Goal: Book appointment/travel/reservation

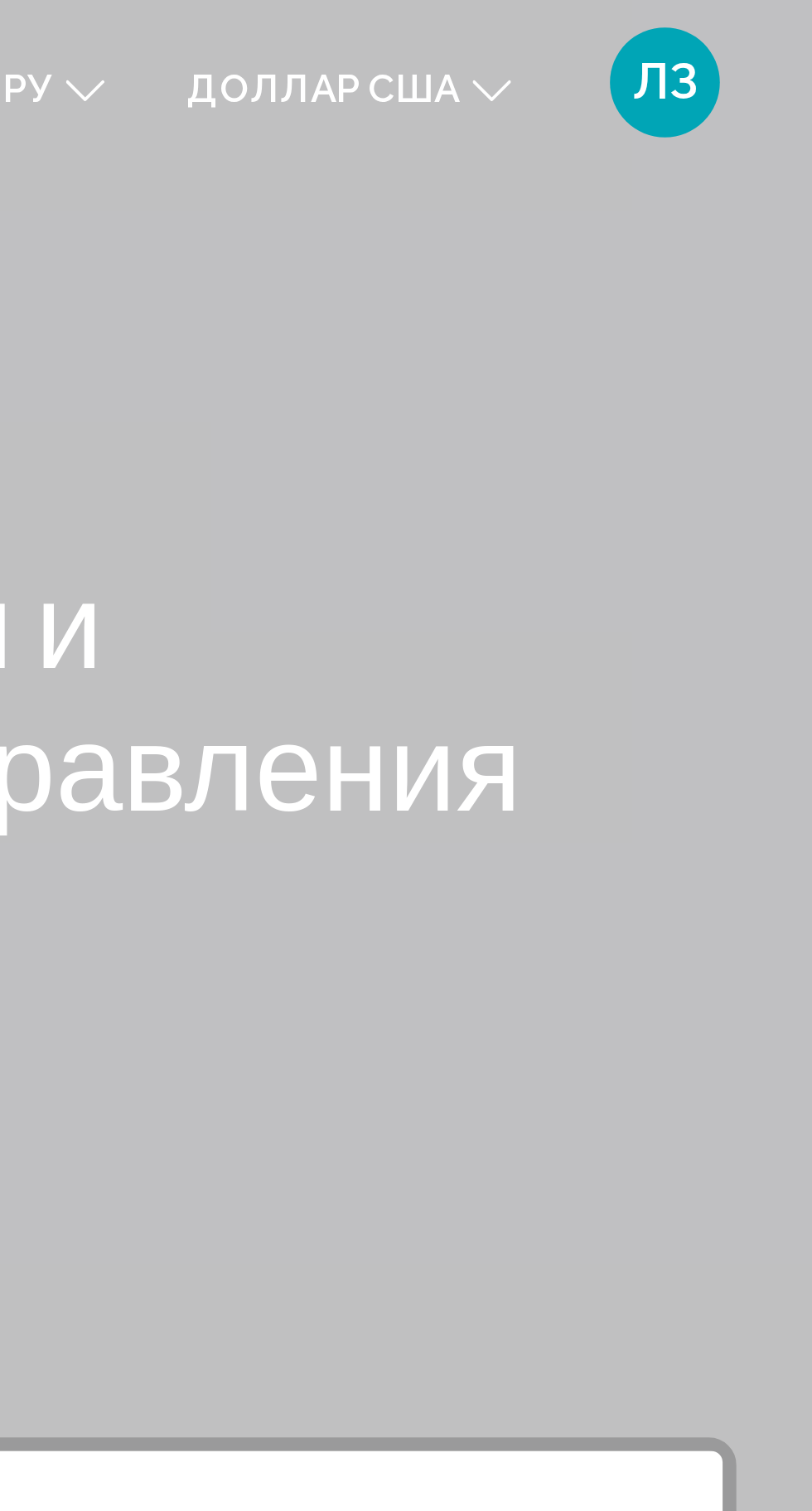
click at [571, 29] on font "ру" at bounding box center [565, 27] width 15 height 13
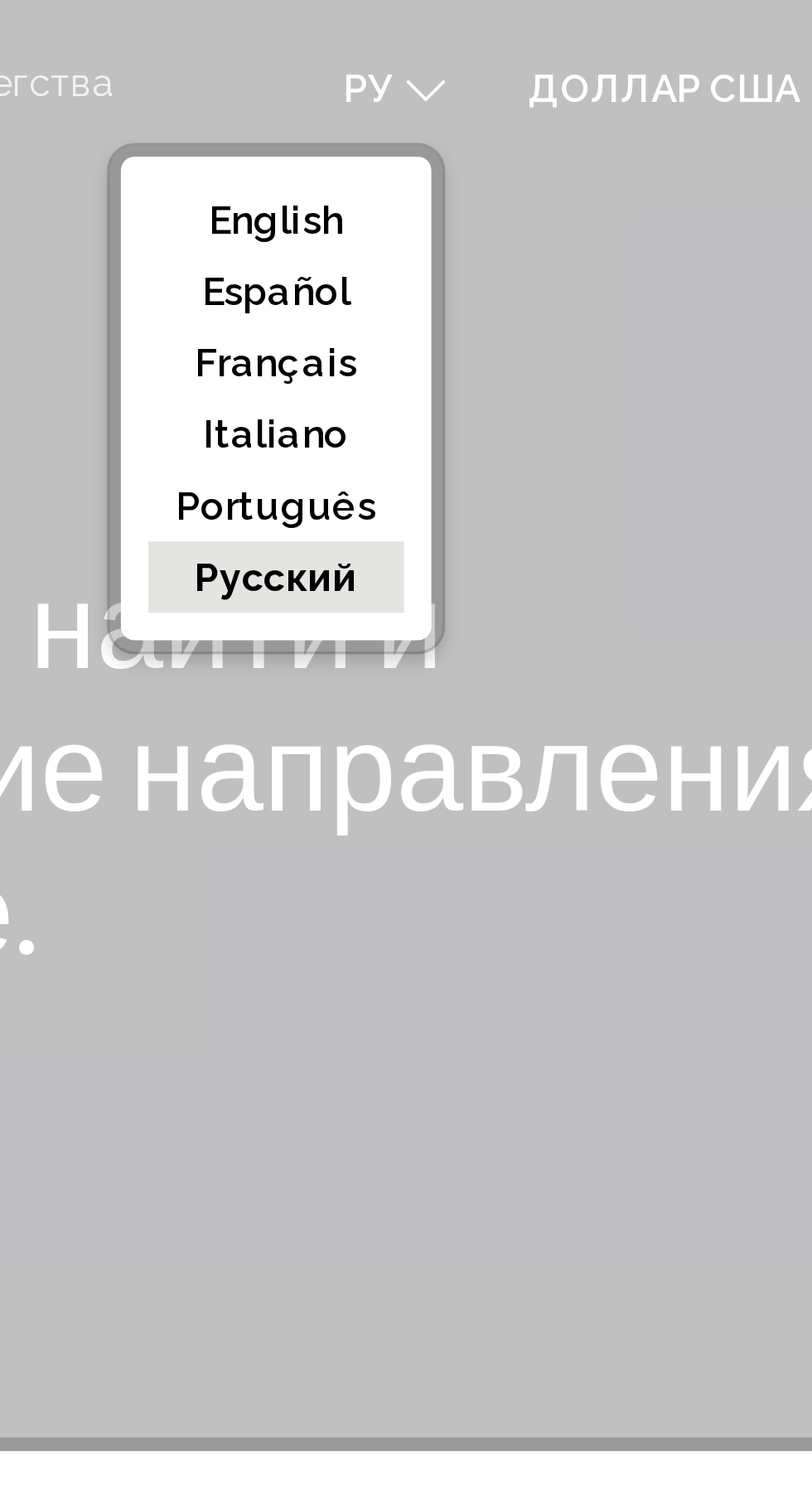
click at [559, 175] on button "русский" at bounding box center [537, 173] width 77 height 22
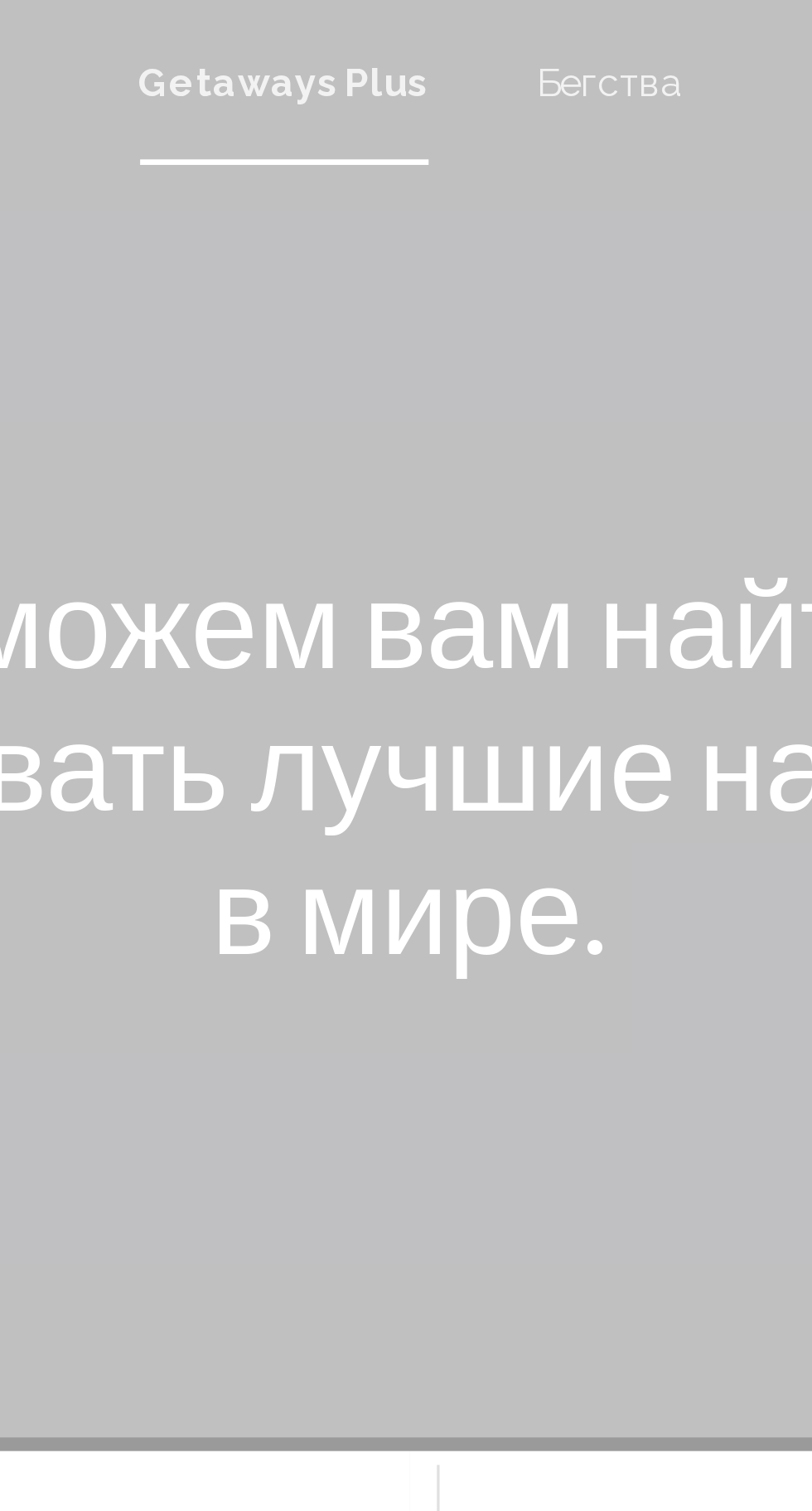
click at [362, 20] on font "Getaways Plus" at bounding box center [367, 25] width 87 height 13
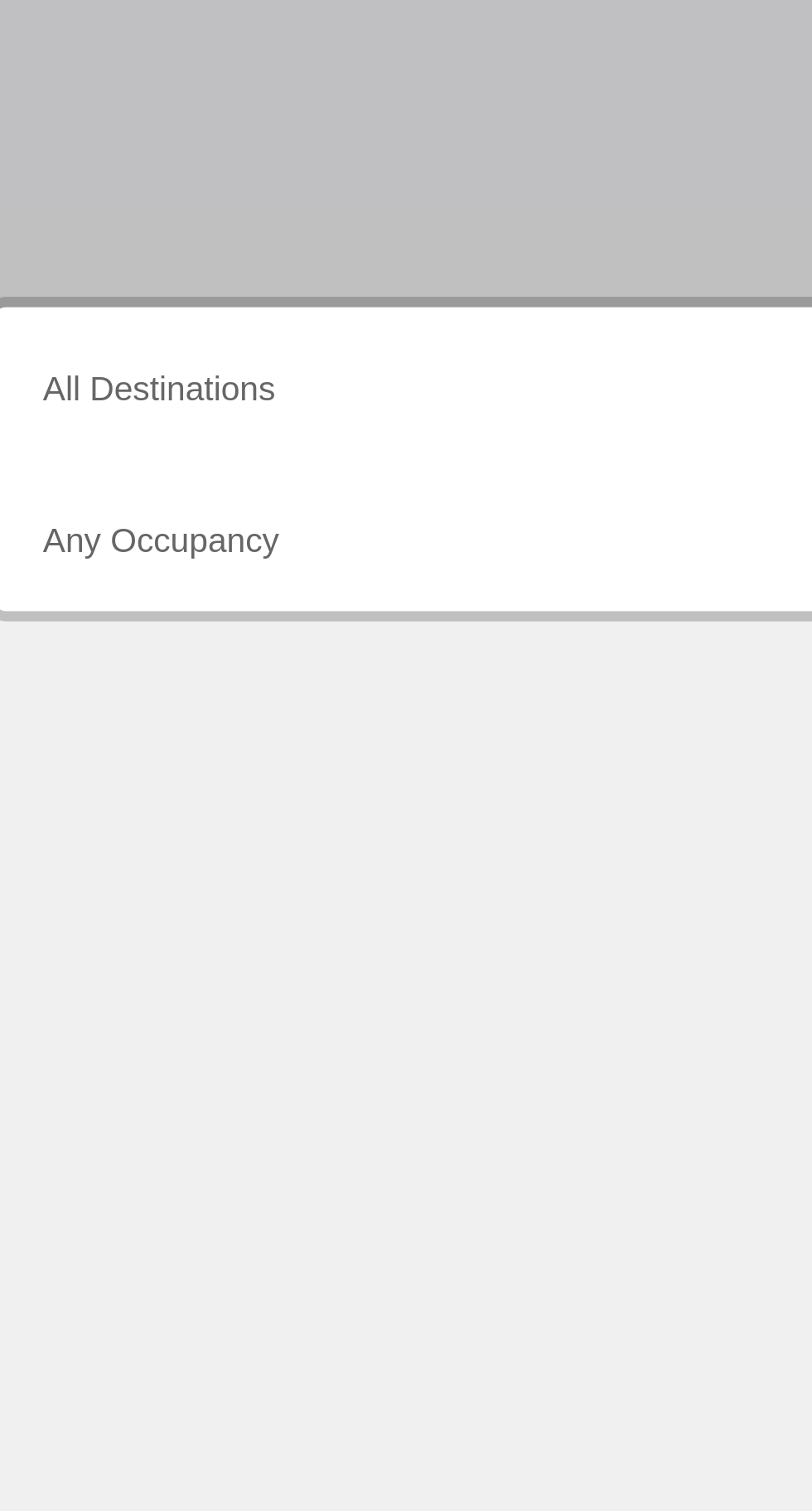
click at [158, 473] on input "Destination All Destinations" at bounding box center [226, 473] width 341 height 15
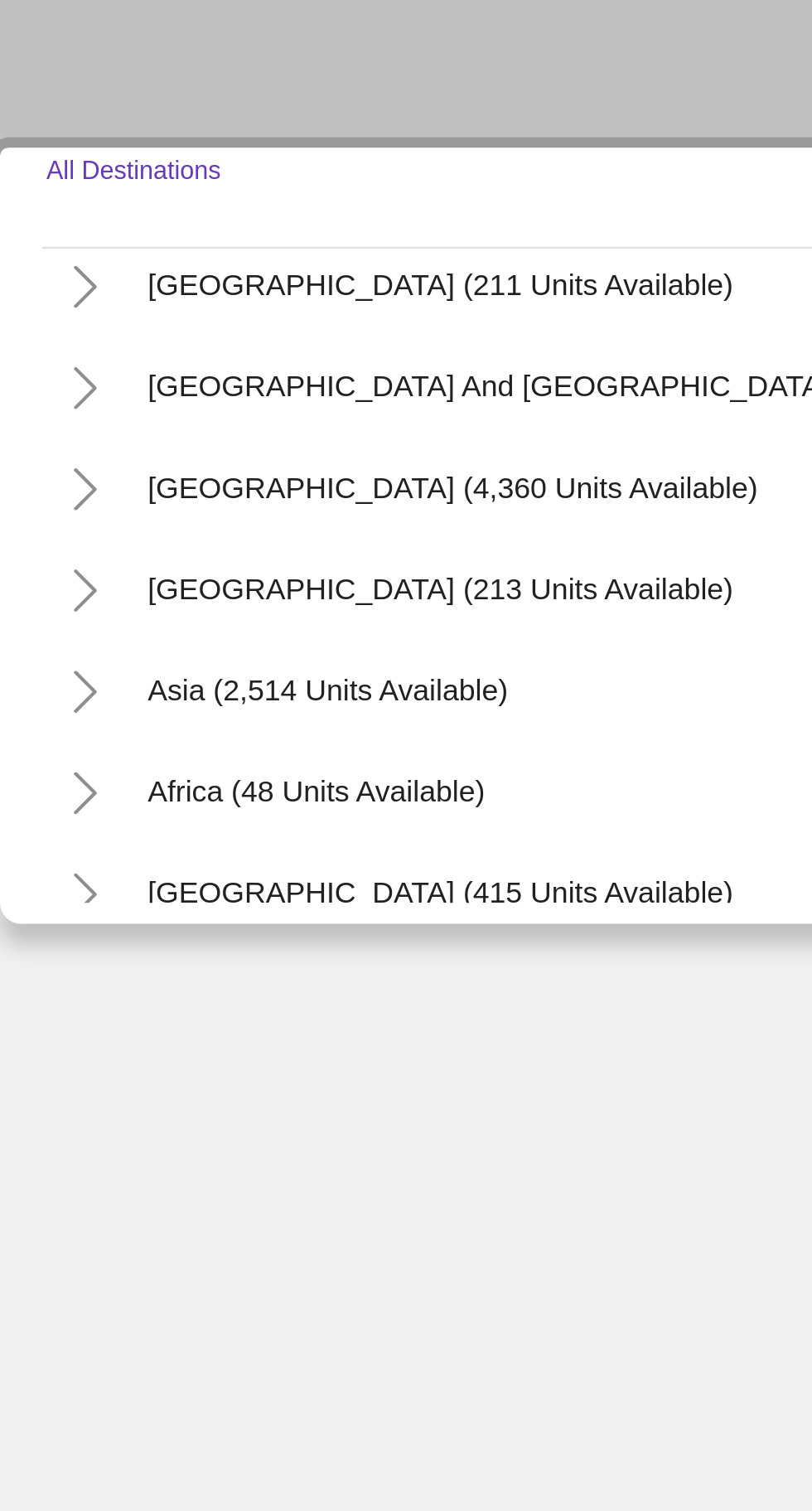
scroll to position [253, 0]
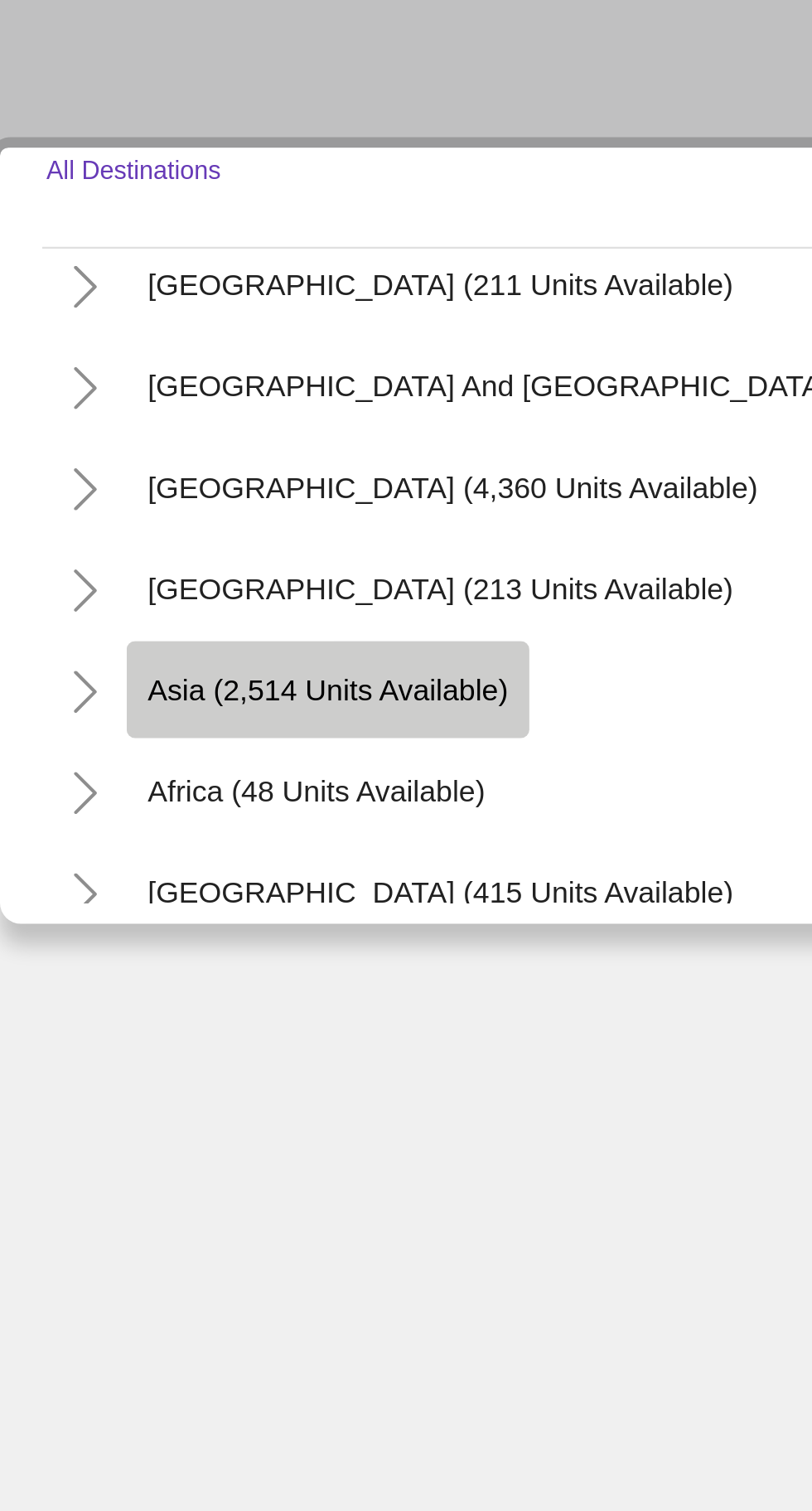
click at [240, 652] on button "Asia (2,514 units available)" at bounding box center [166, 650] width 158 height 38
type input "**********"
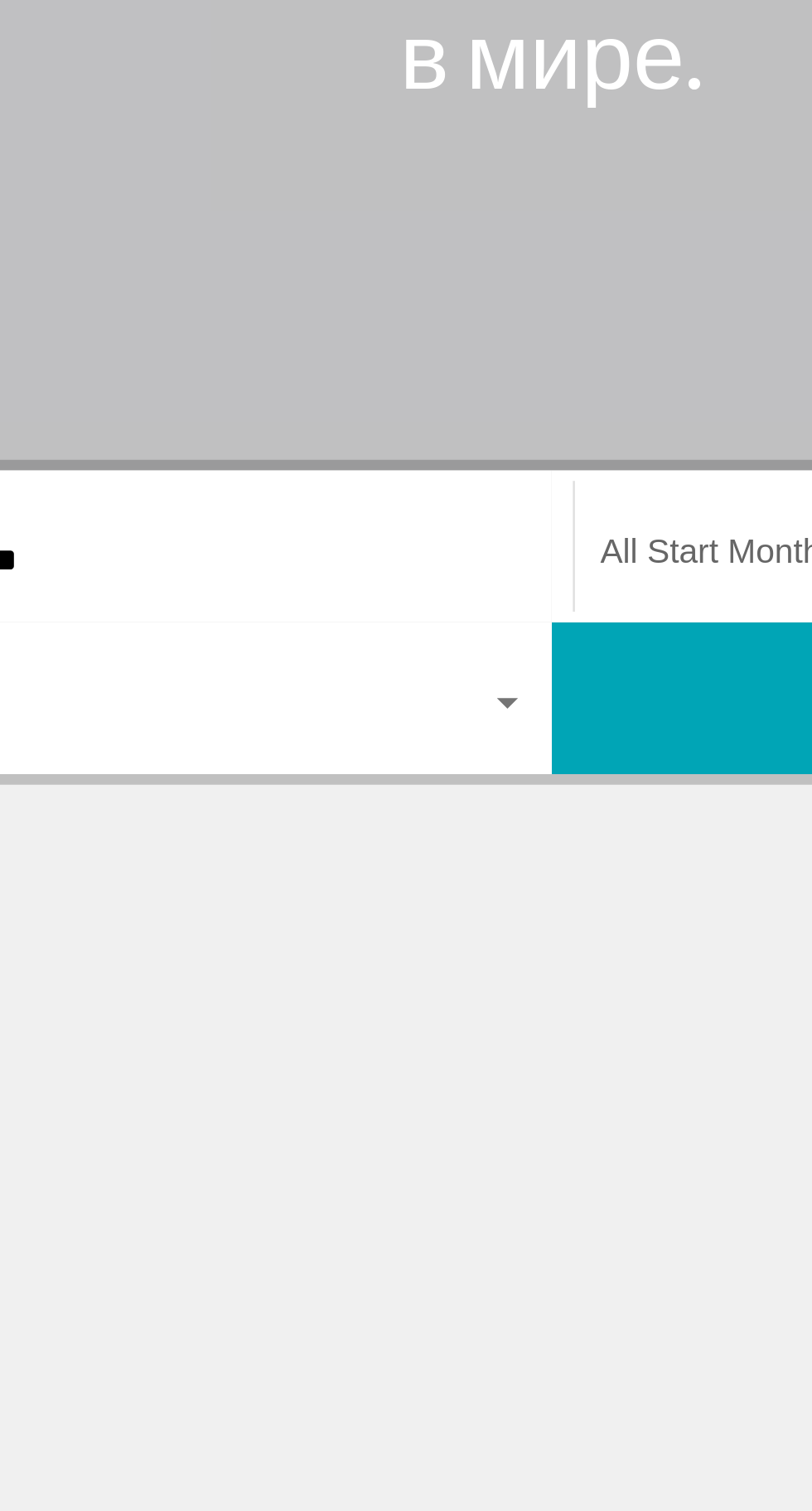
click at [466, 467] on span "Виджет поиска" at bounding box center [587, 473] width 325 height 15
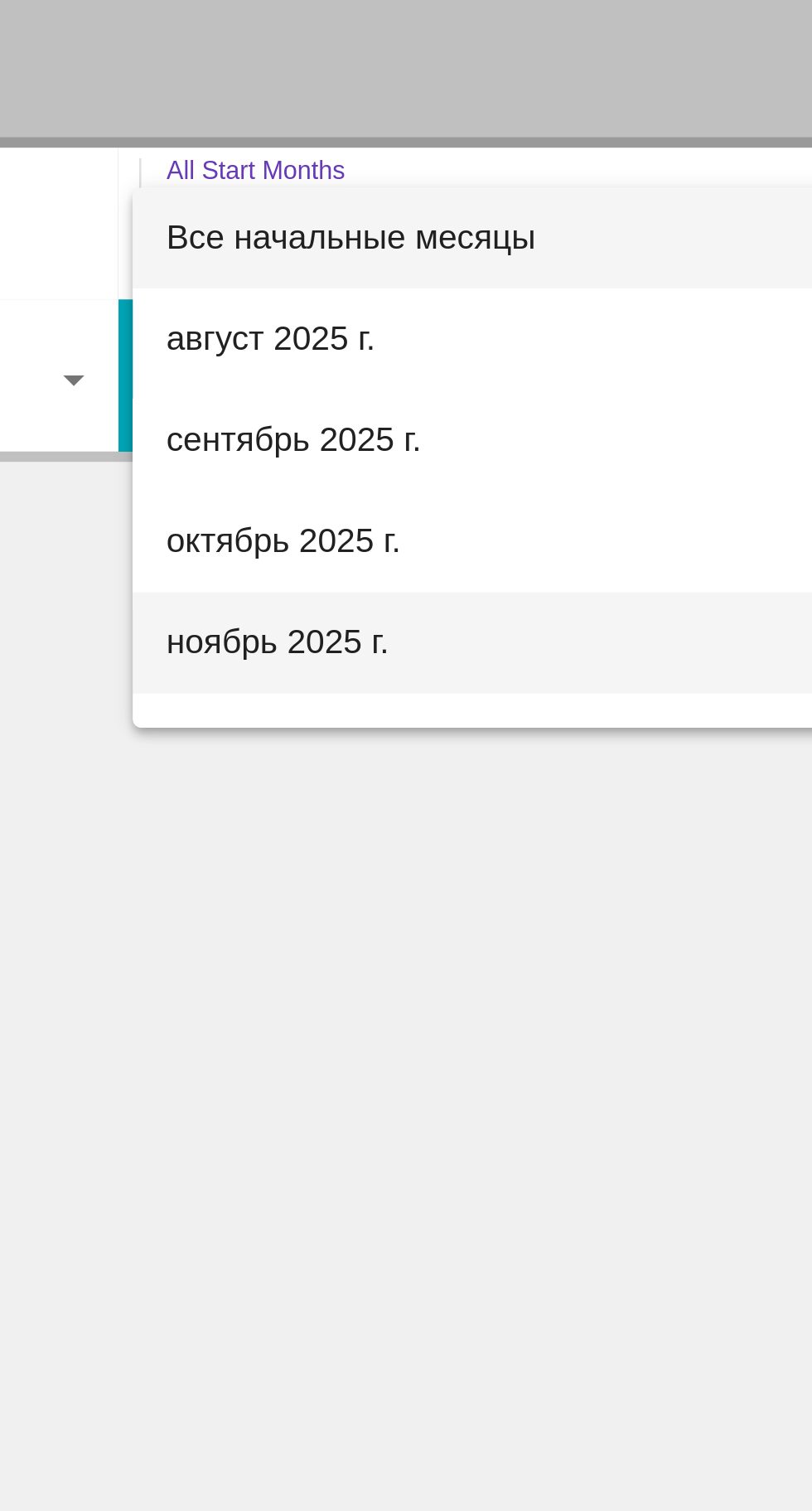
click at [522, 625] on span "ноябрь 2025 г." at bounding box center [595, 632] width 340 height 40
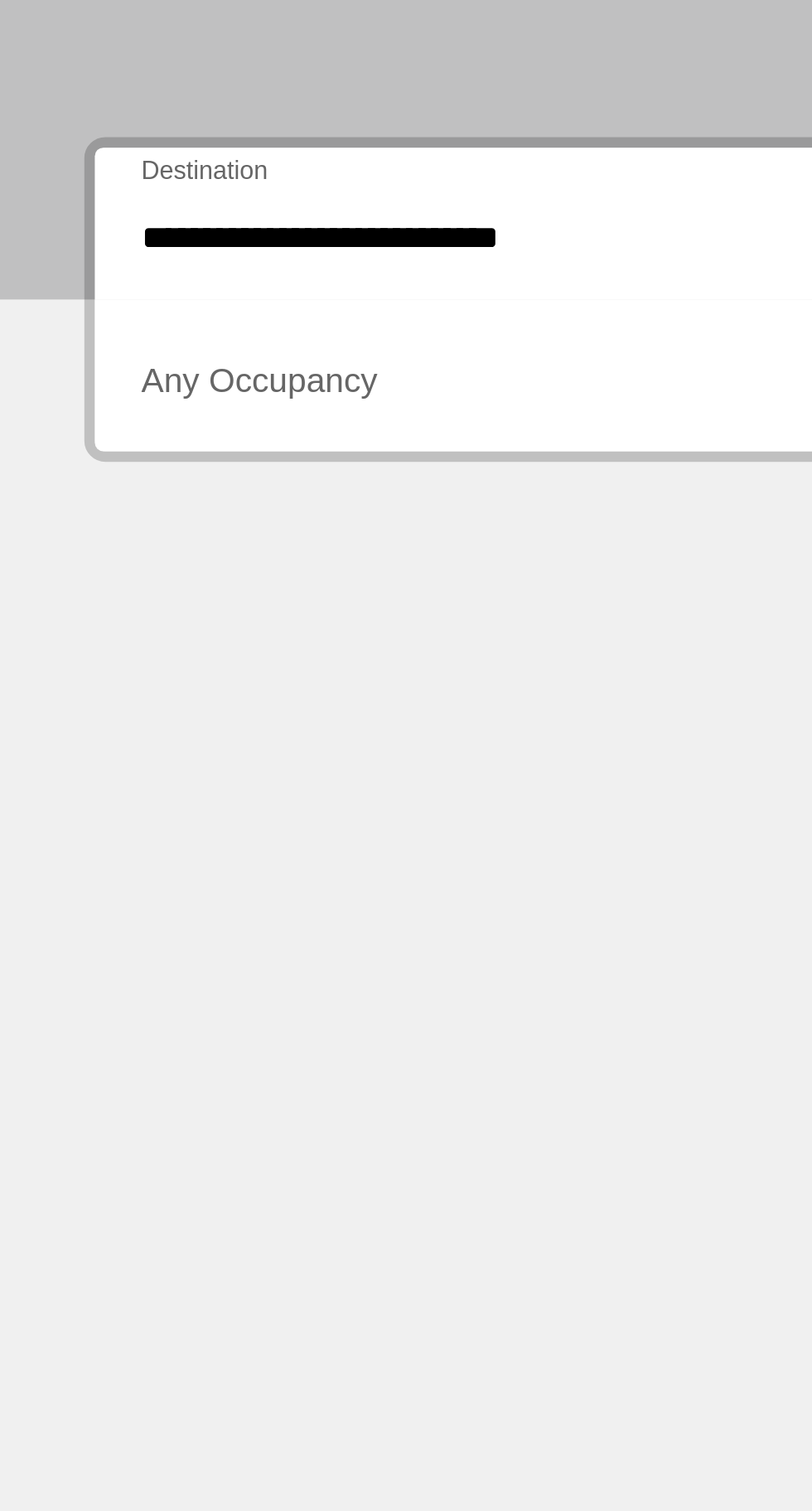
click at [133, 526] on span "Виджет поиска" at bounding box center [218, 533] width 326 height 15
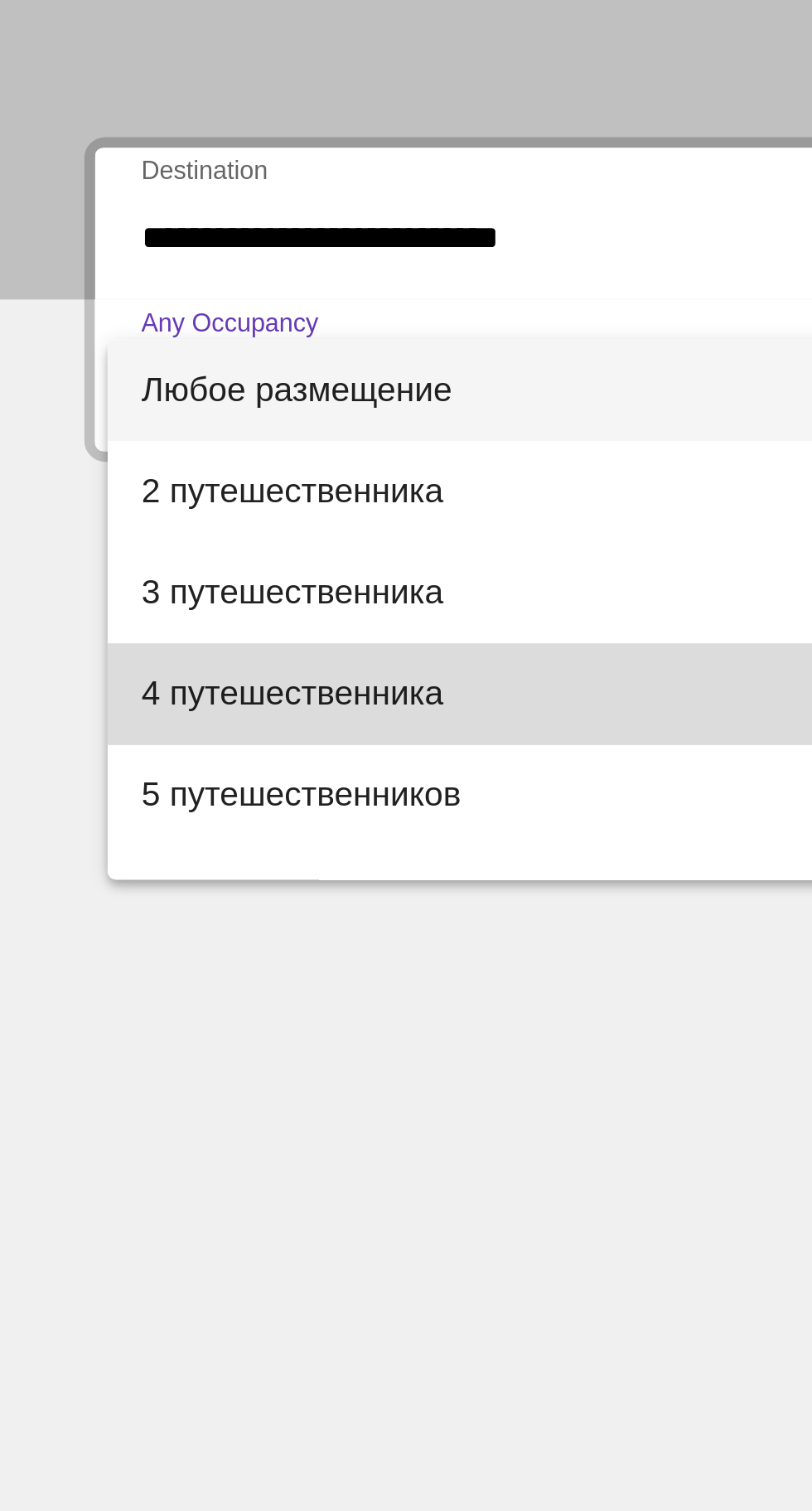
click at [184, 651] on span "4 путешественника" at bounding box center [226, 652] width 341 height 40
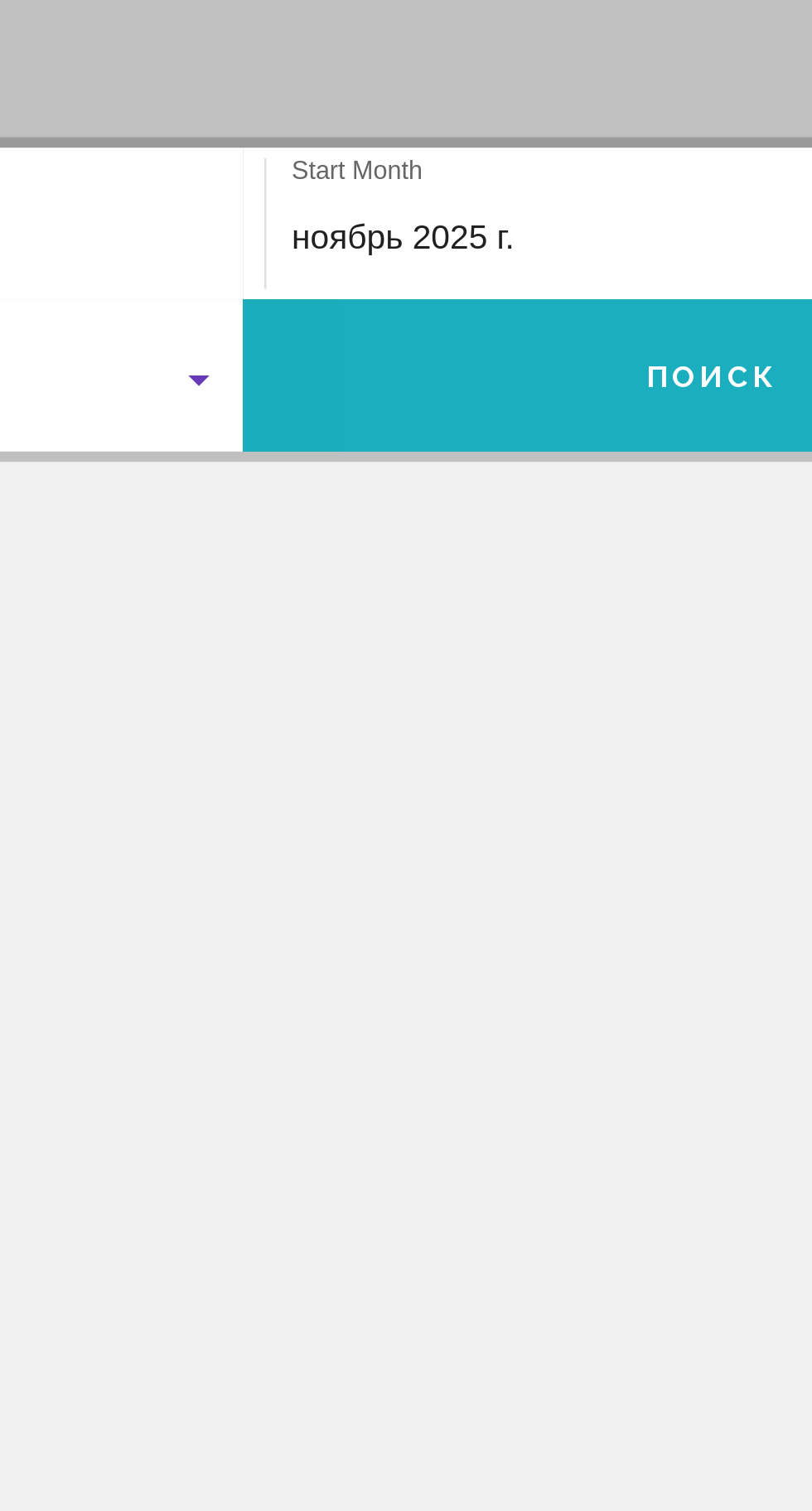
click at [569, 533] on span "Поиск" at bounding box center [590, 528] width 52 height 13
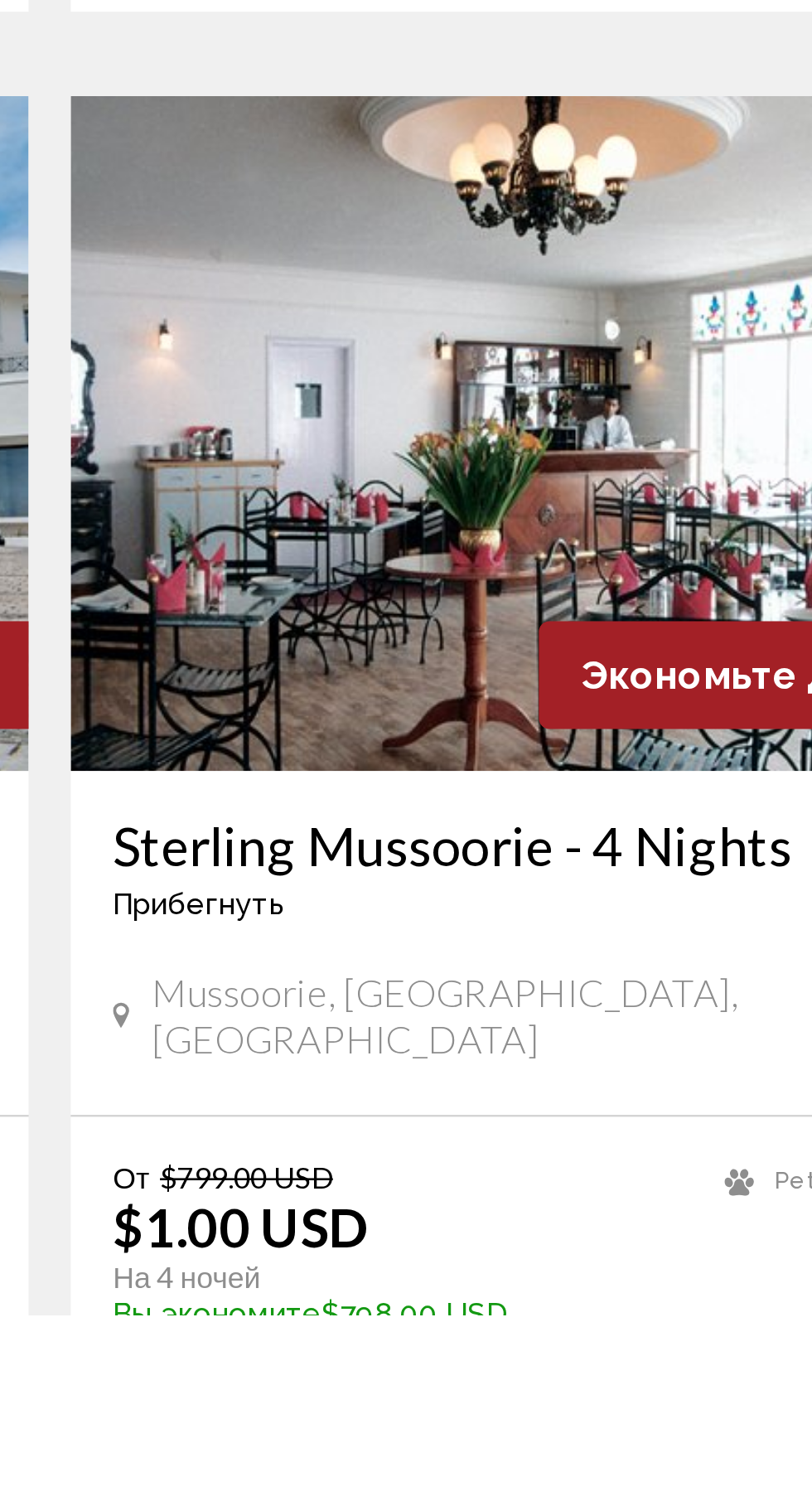
scroll to position [2615, 0]
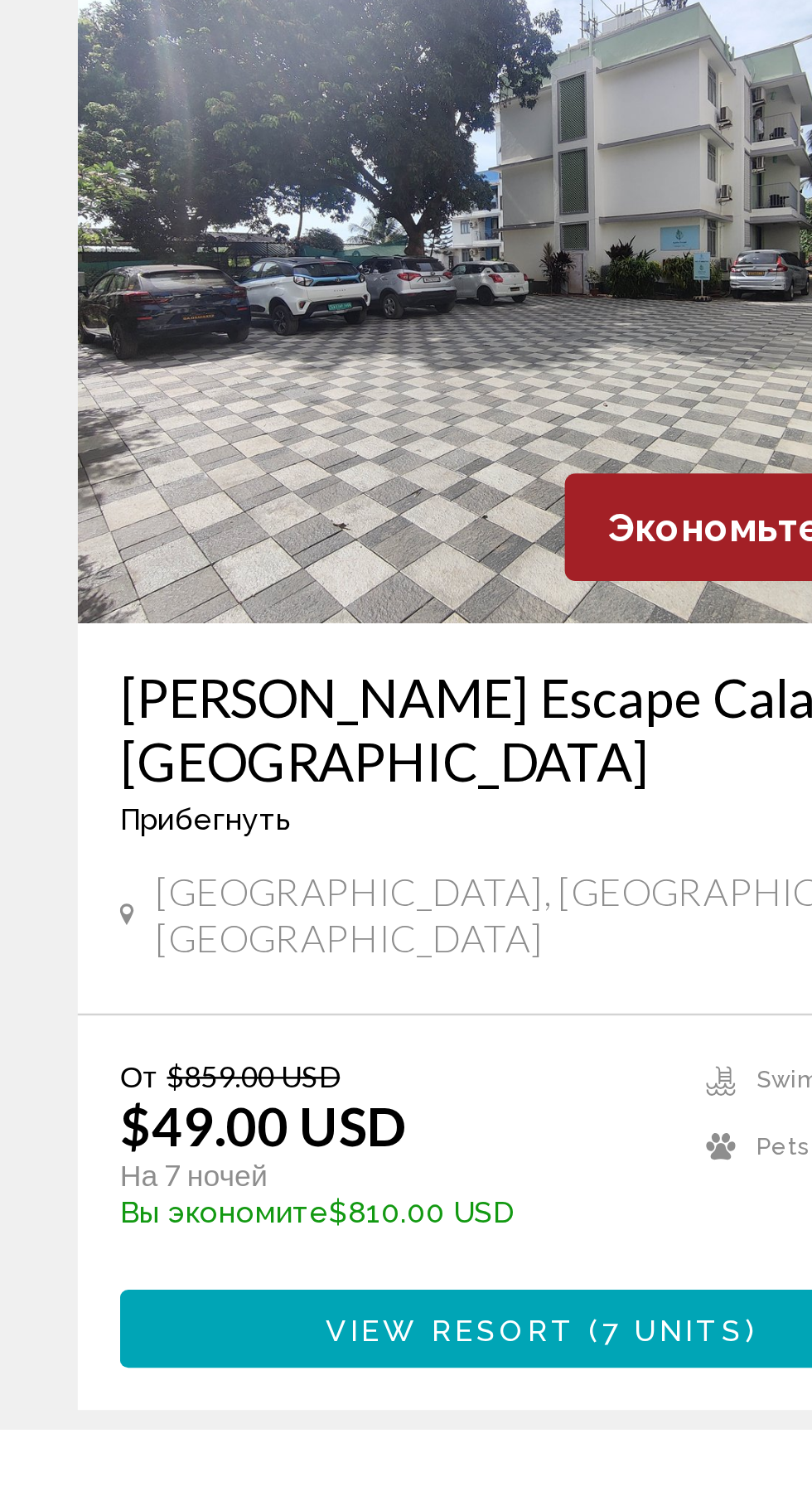
scroll to position [2640, 0]
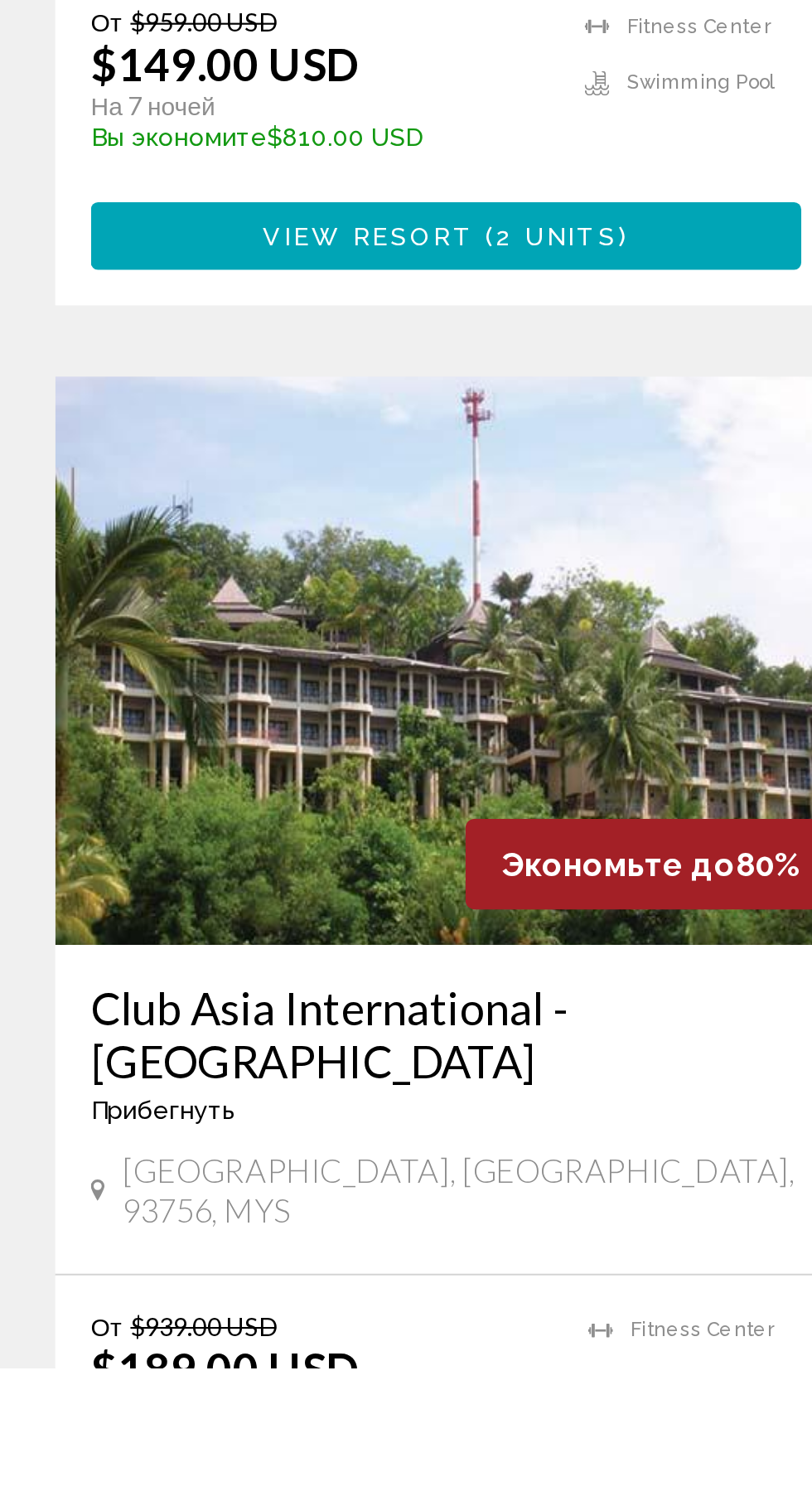
scroll to position [2526, 0]
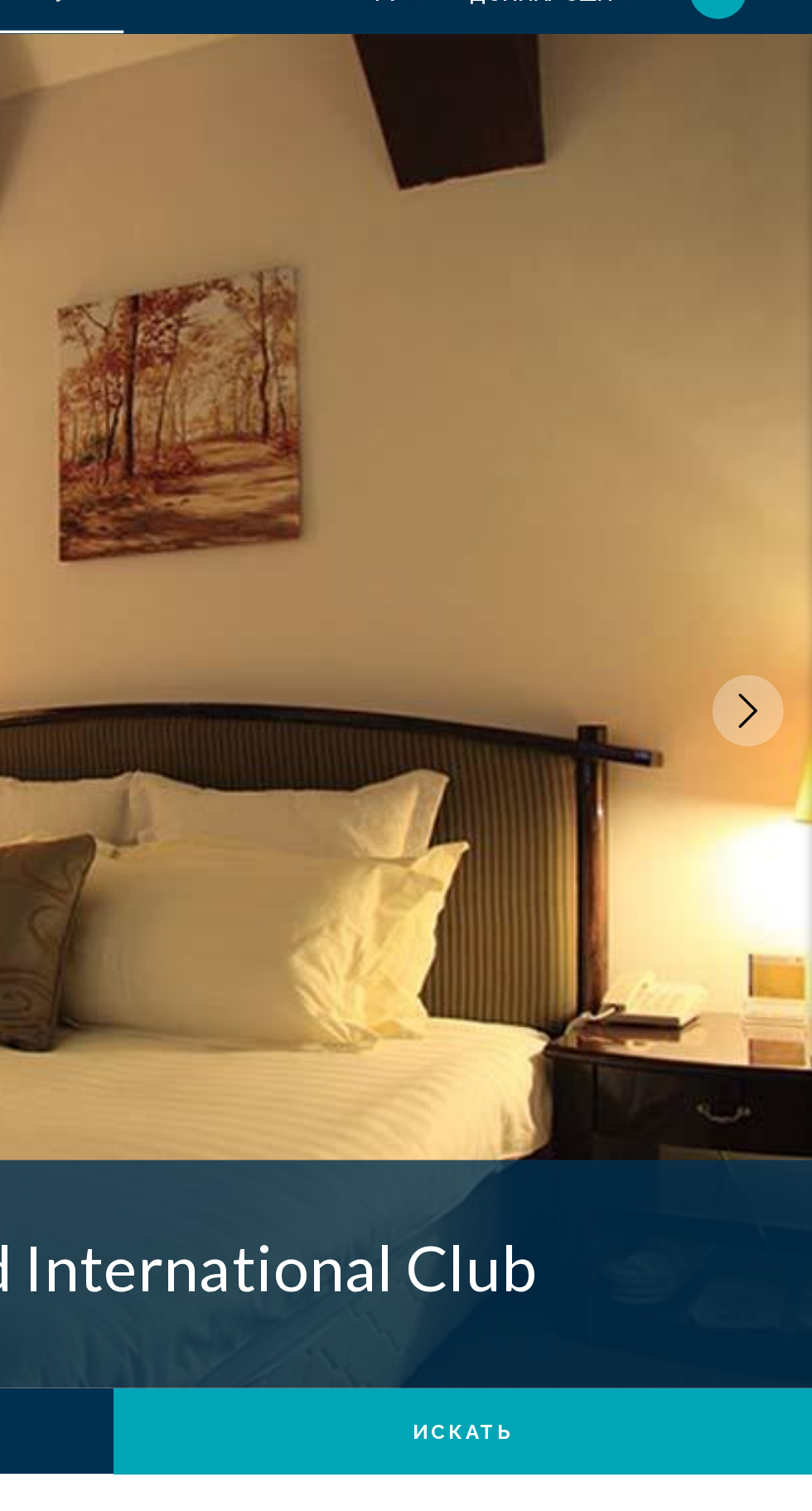
click at [783, 428] on button "Next image" at bounding box center [775, 444] width 42 height 42
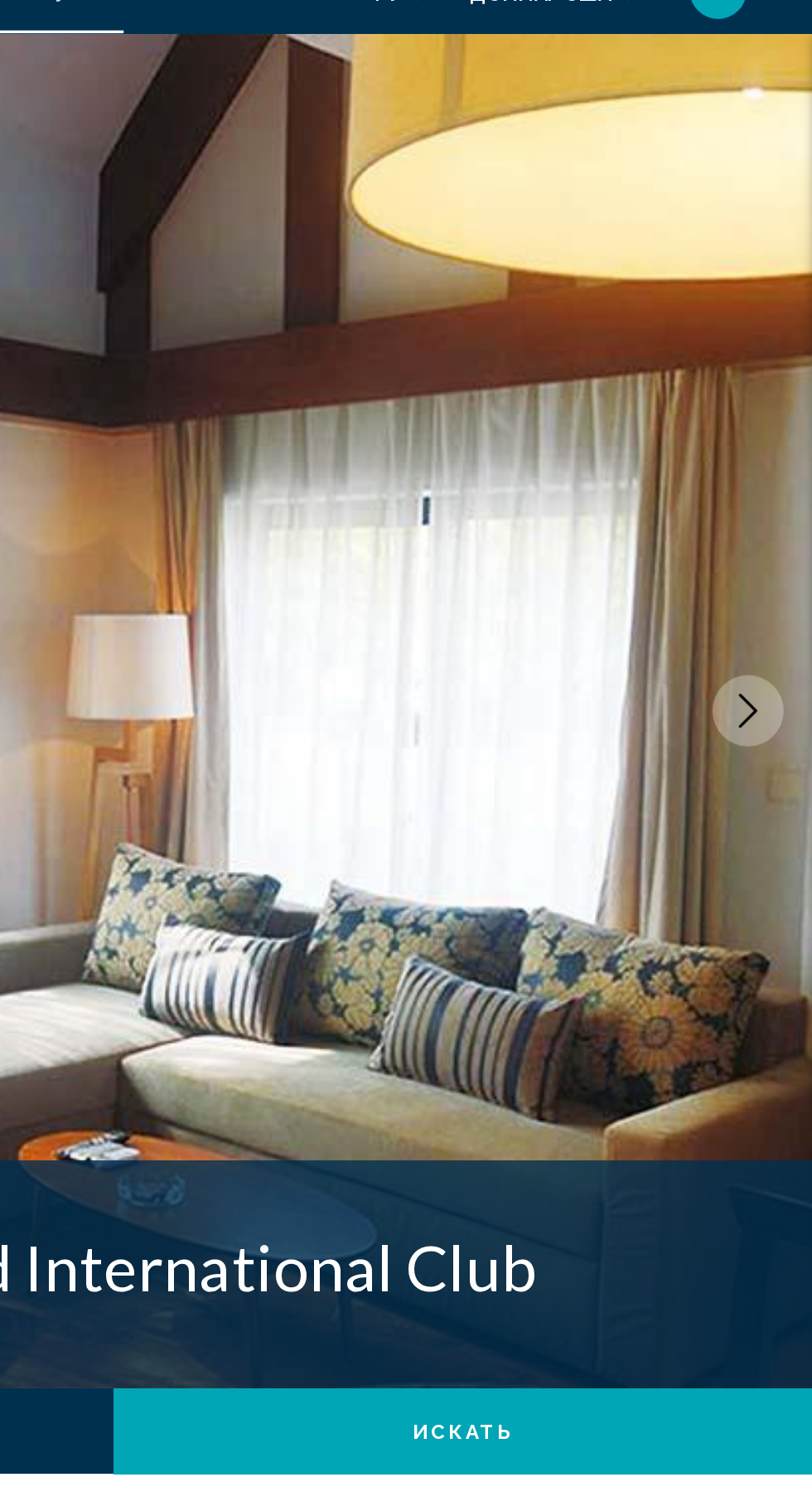
click at [783, 427] on button "Next image" at bounding box center [775, 444] width 42 height 42
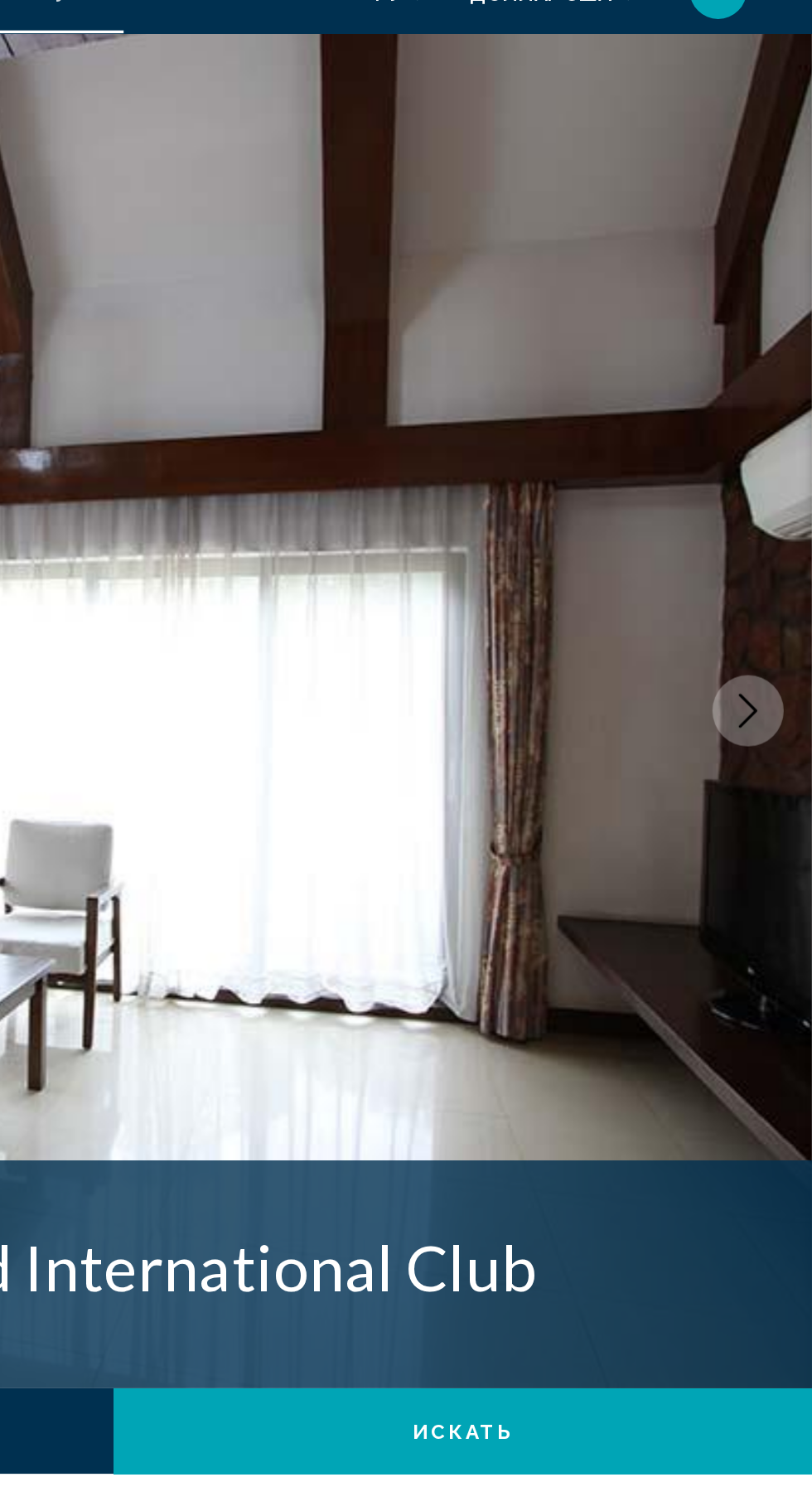
click at [777, 432] on button "Next image" at bounding box center [775, 444] width 42 height 42
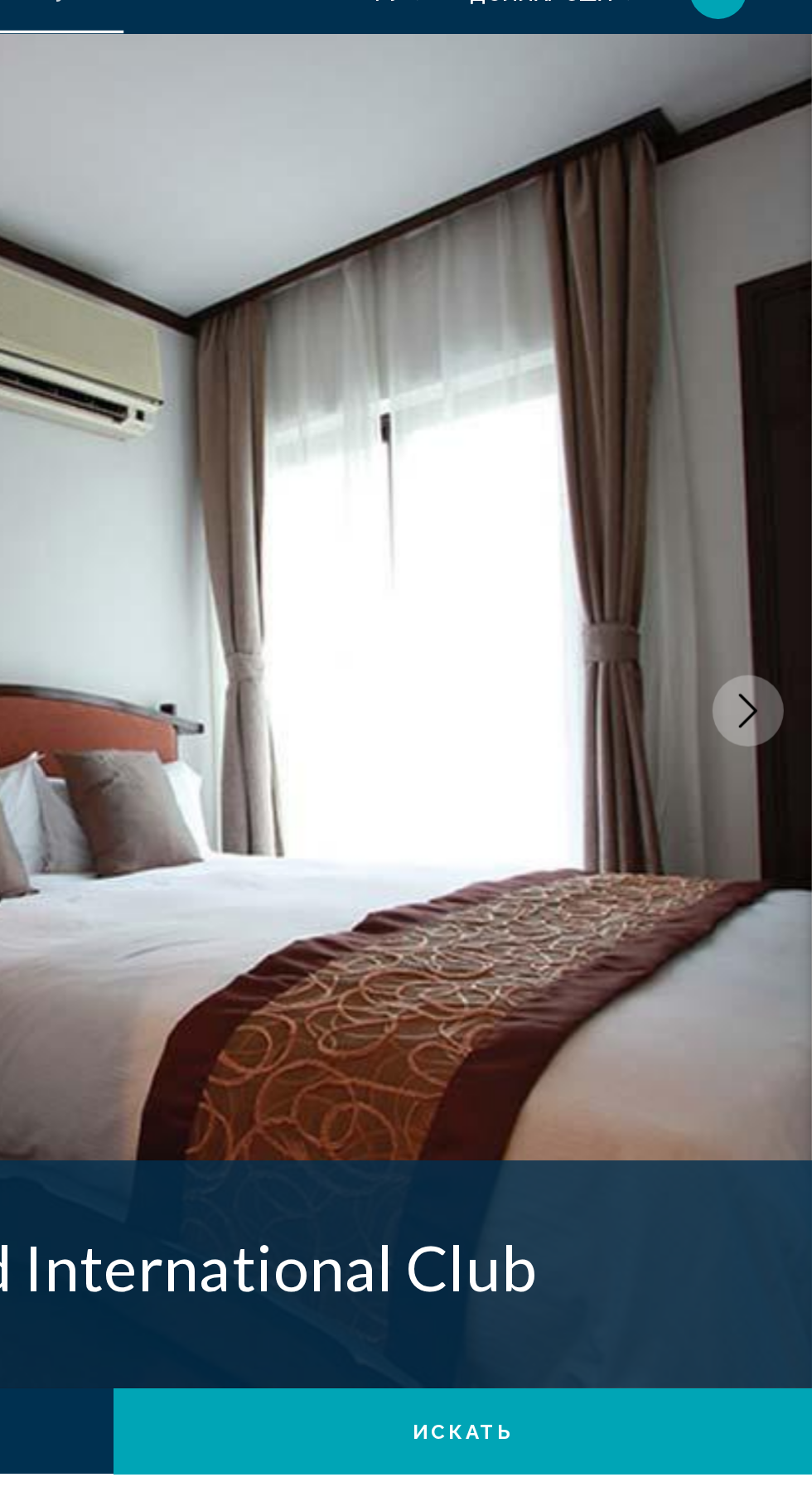
click at [787, 432] on button "Next image" at bounding box center [775, 444] width 42 height 42
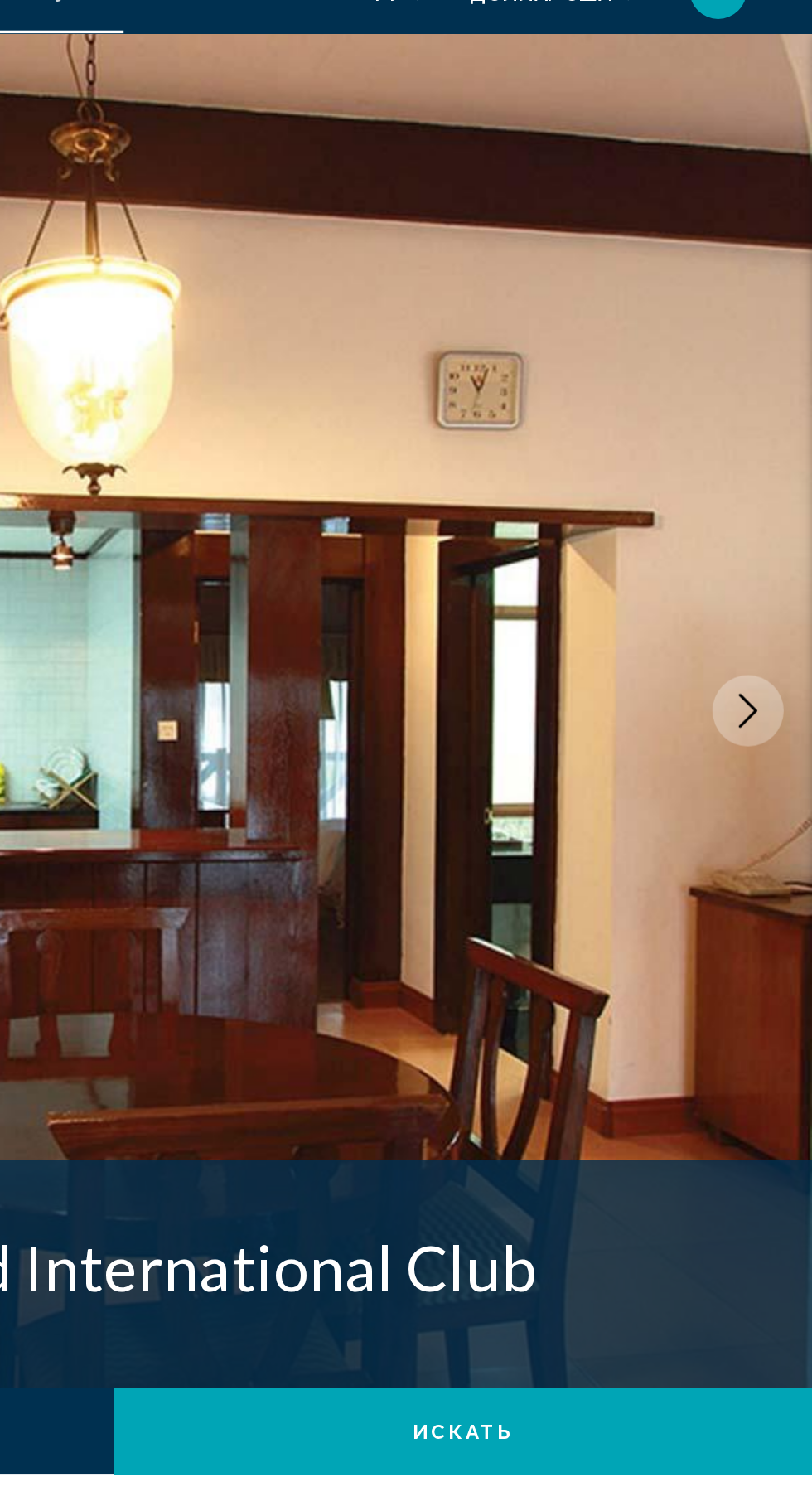
click at [782, 449] on icon "Next image" at bounding box center [775, 443] width 20 height 20
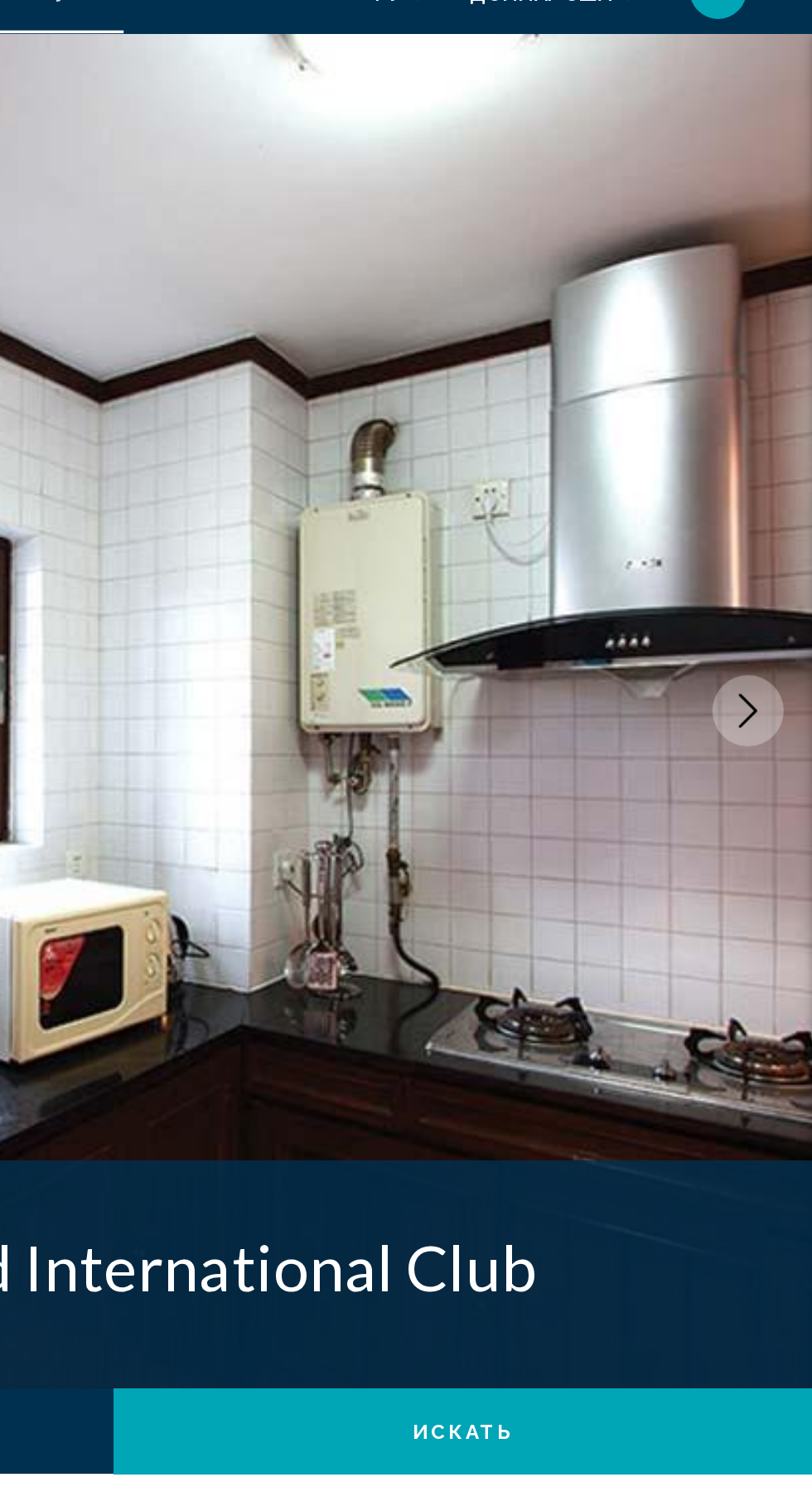
click at [788, 447] on button "Next image" at bounding box center [775, 444] width 42 height 42
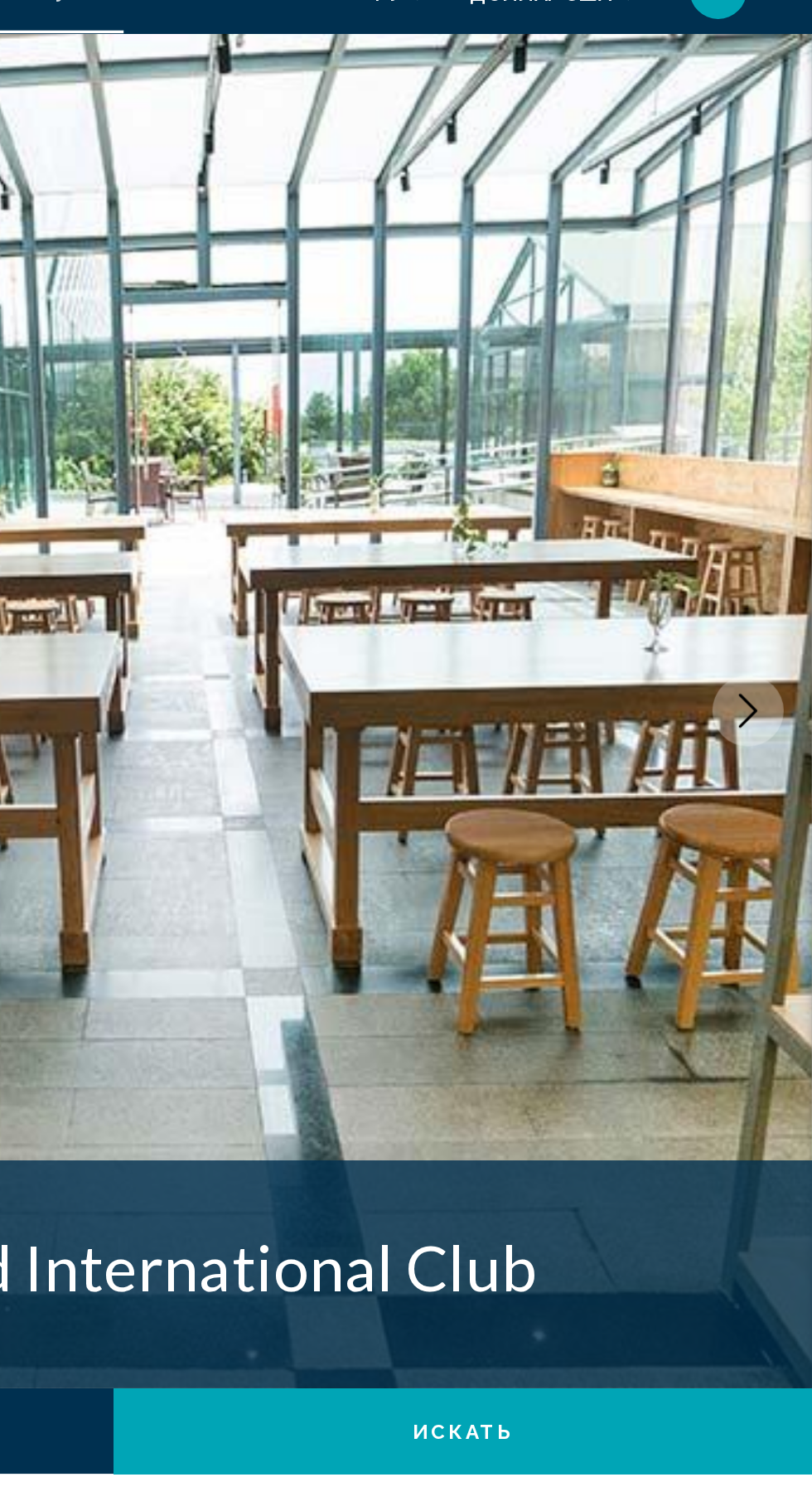
click at [773, 451] on icon "Next image" at bounding box center [775, 443] width 20 height 20
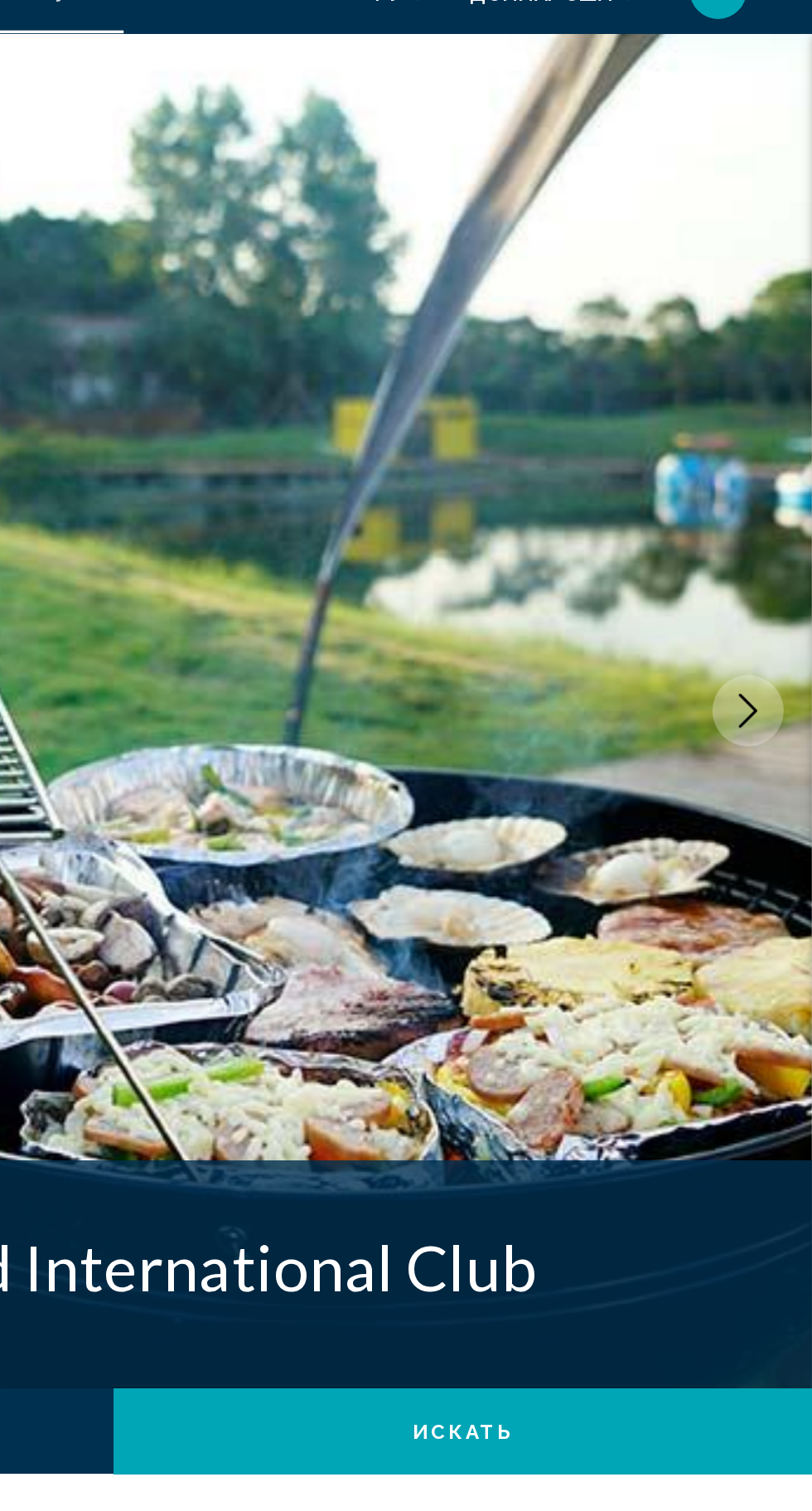
click at [773, 435] on icon "Next image" at bounding box center [775, 443] width 20 height 20
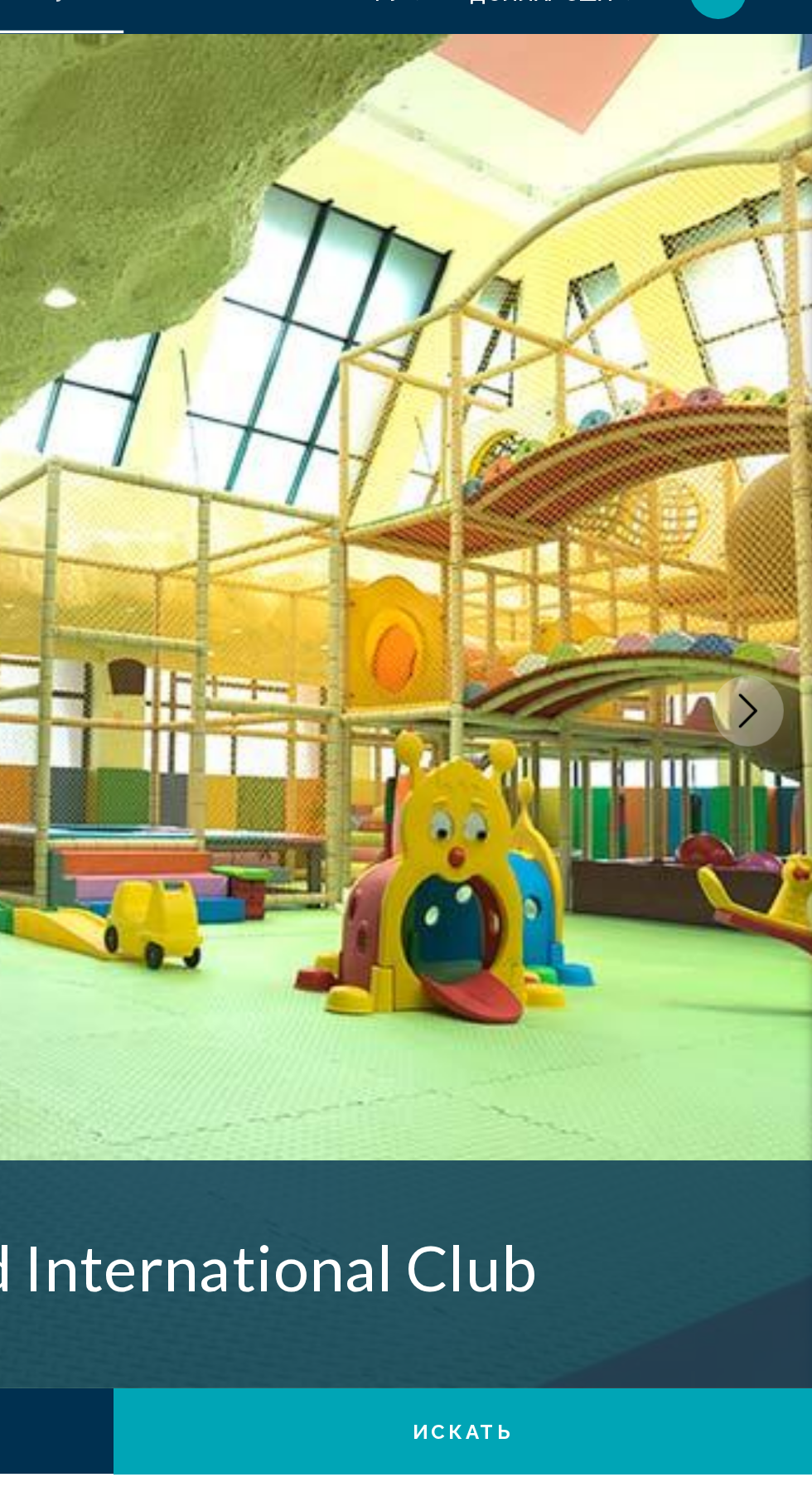
click at [785, 438] on button "Next image" at bounding box center [775, 444] width 42 height 42
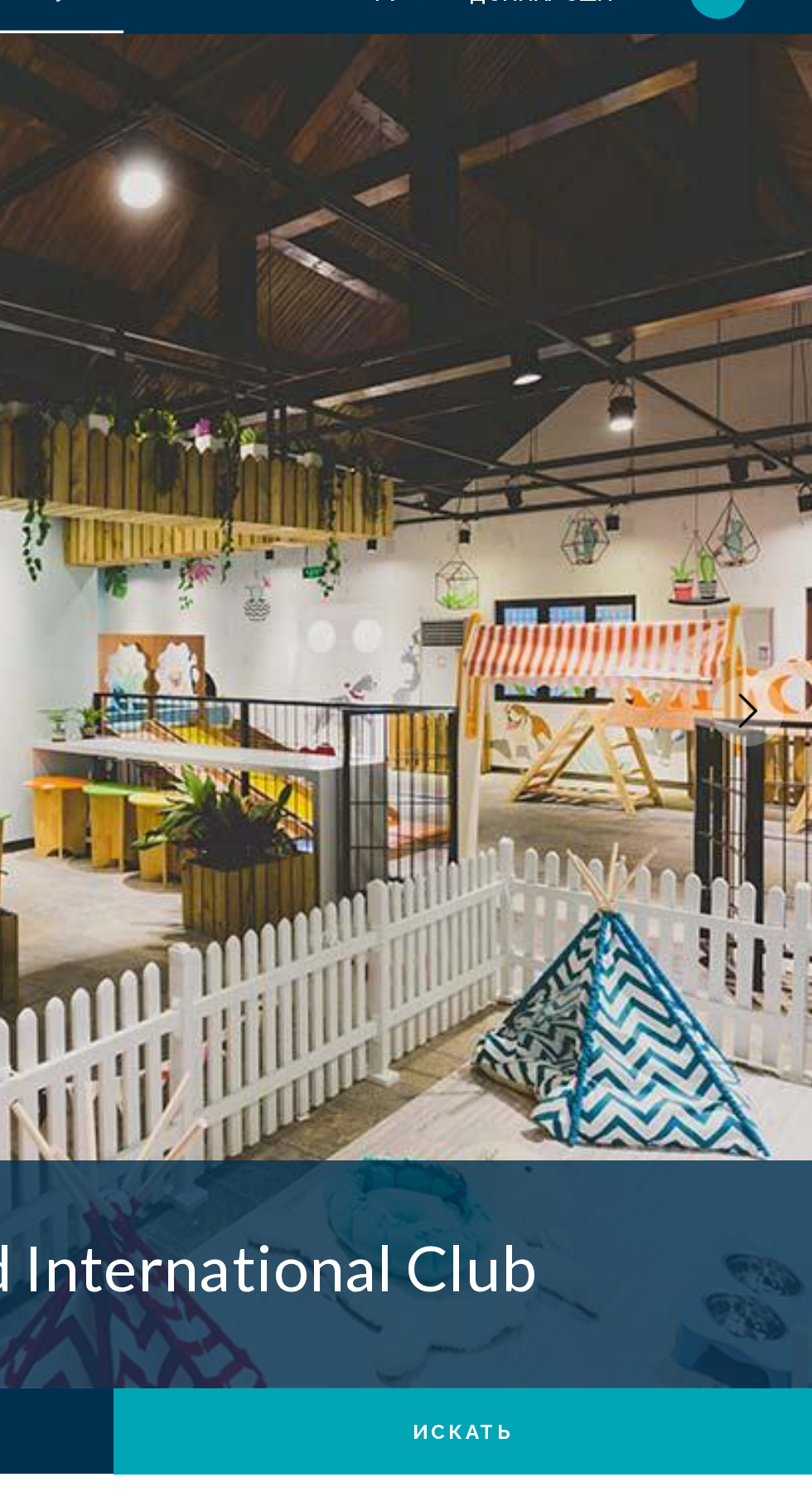
click at [779, 447] on icon "Next image" at bounding box center [775, 443] width 20 height 20
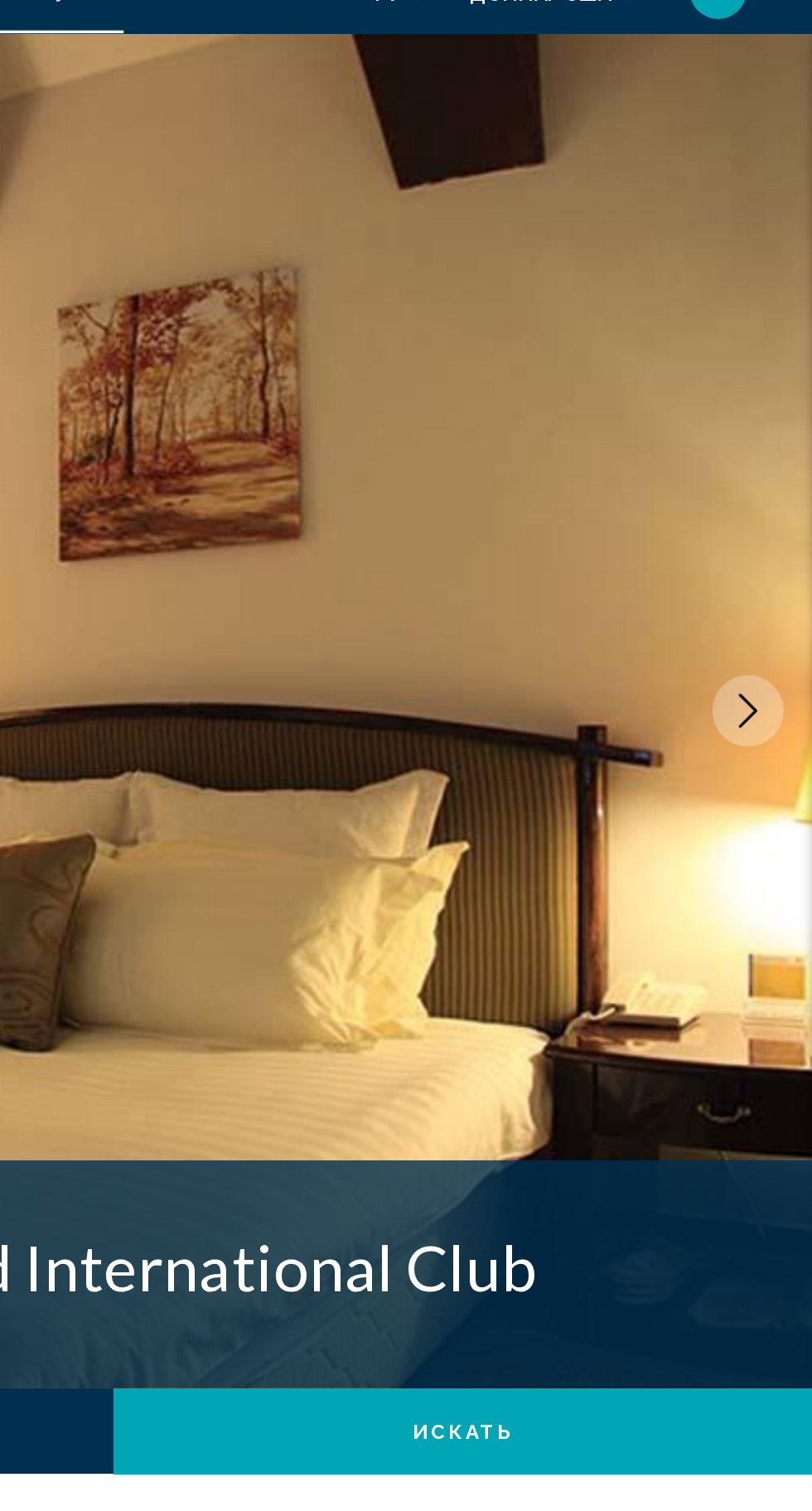
click at [776, 447] on icon "Next image" at bounding box center [775, 443] width 10 height 20
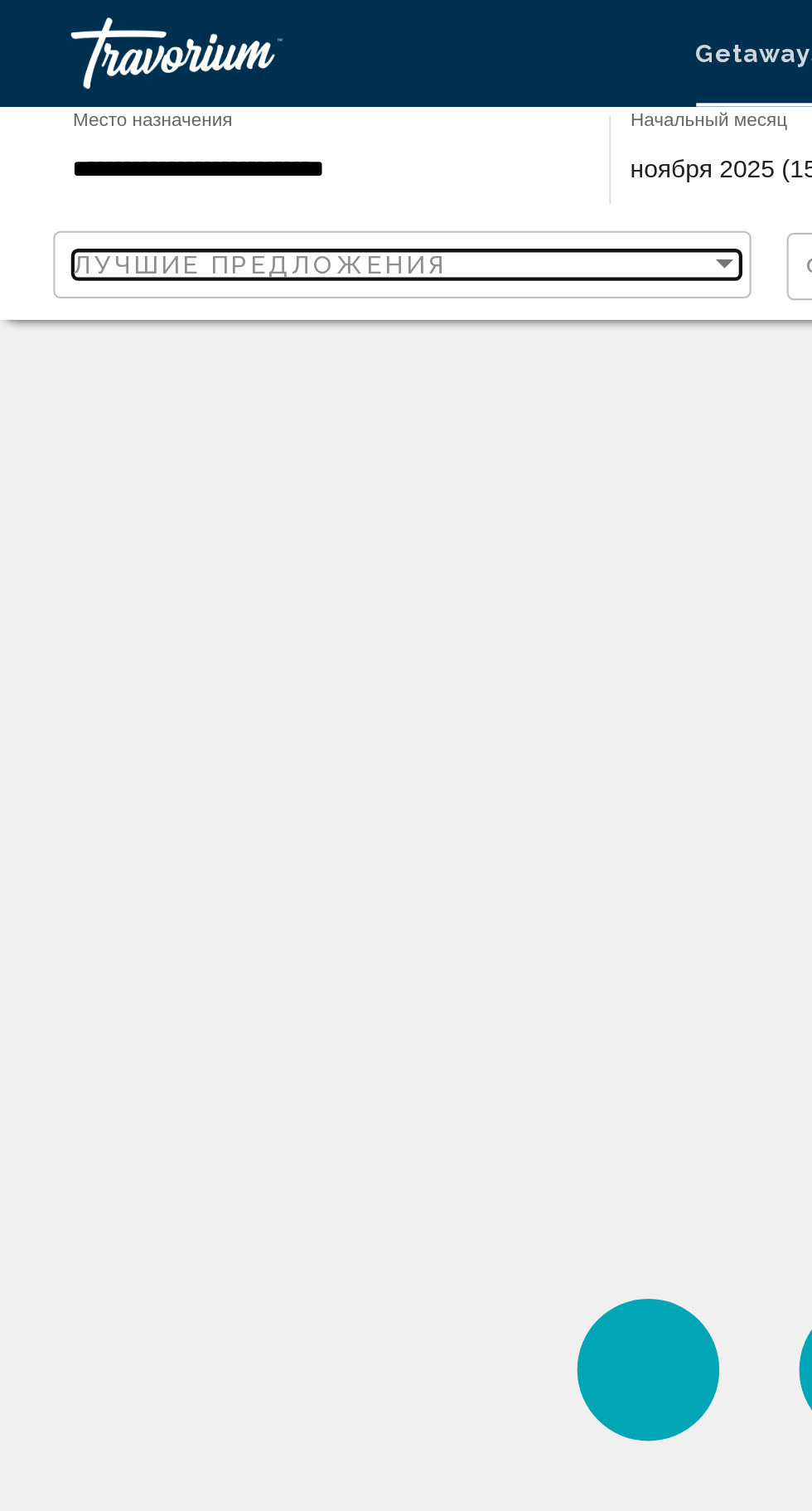
click at [240, 123] on div "Лучшие предложения" at bounding box center [183, 124] width 297 height 13
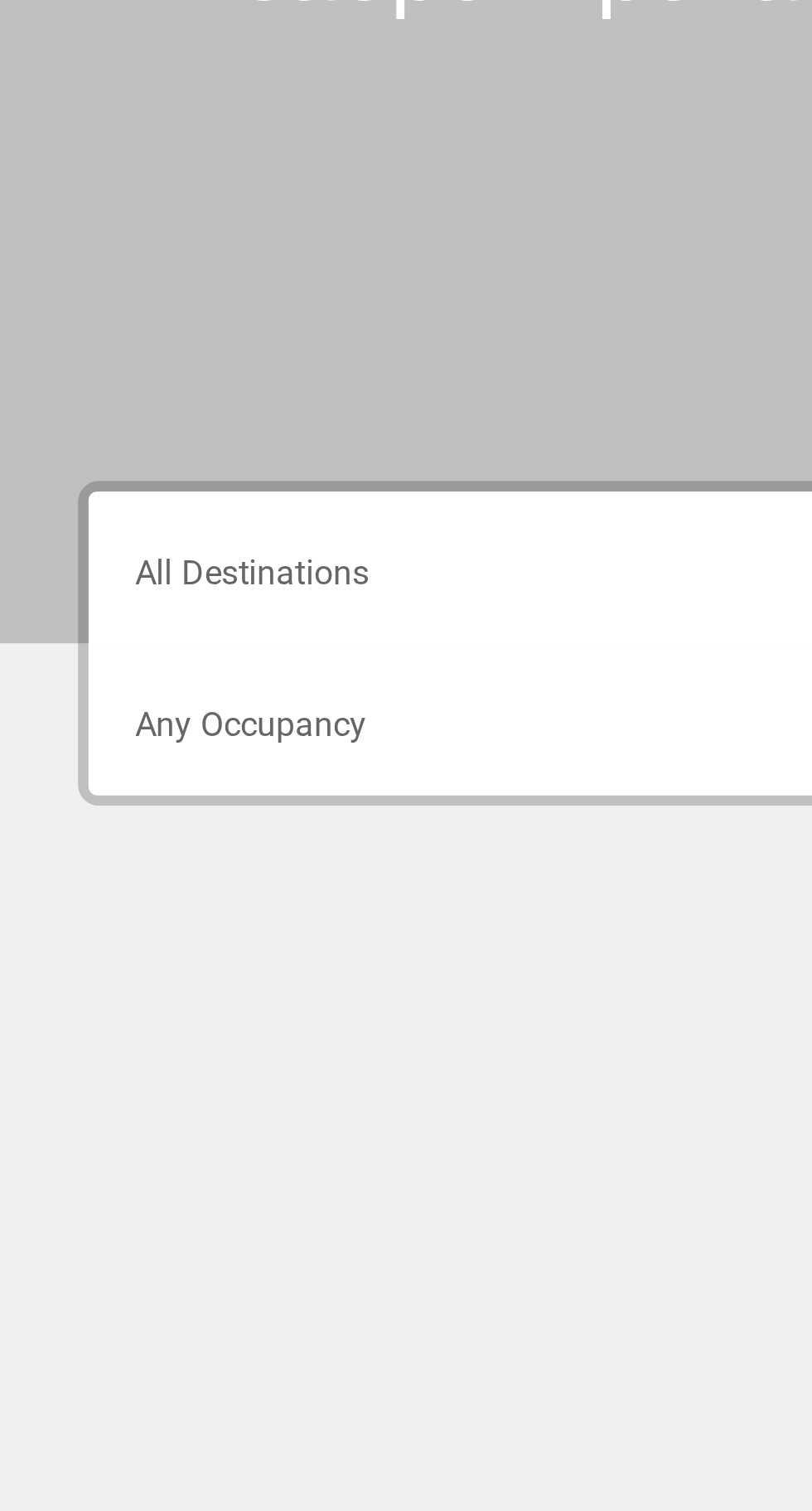
click at [170, 528] on span "Search widget" at bounding box center [218, 533] width 326 height 15
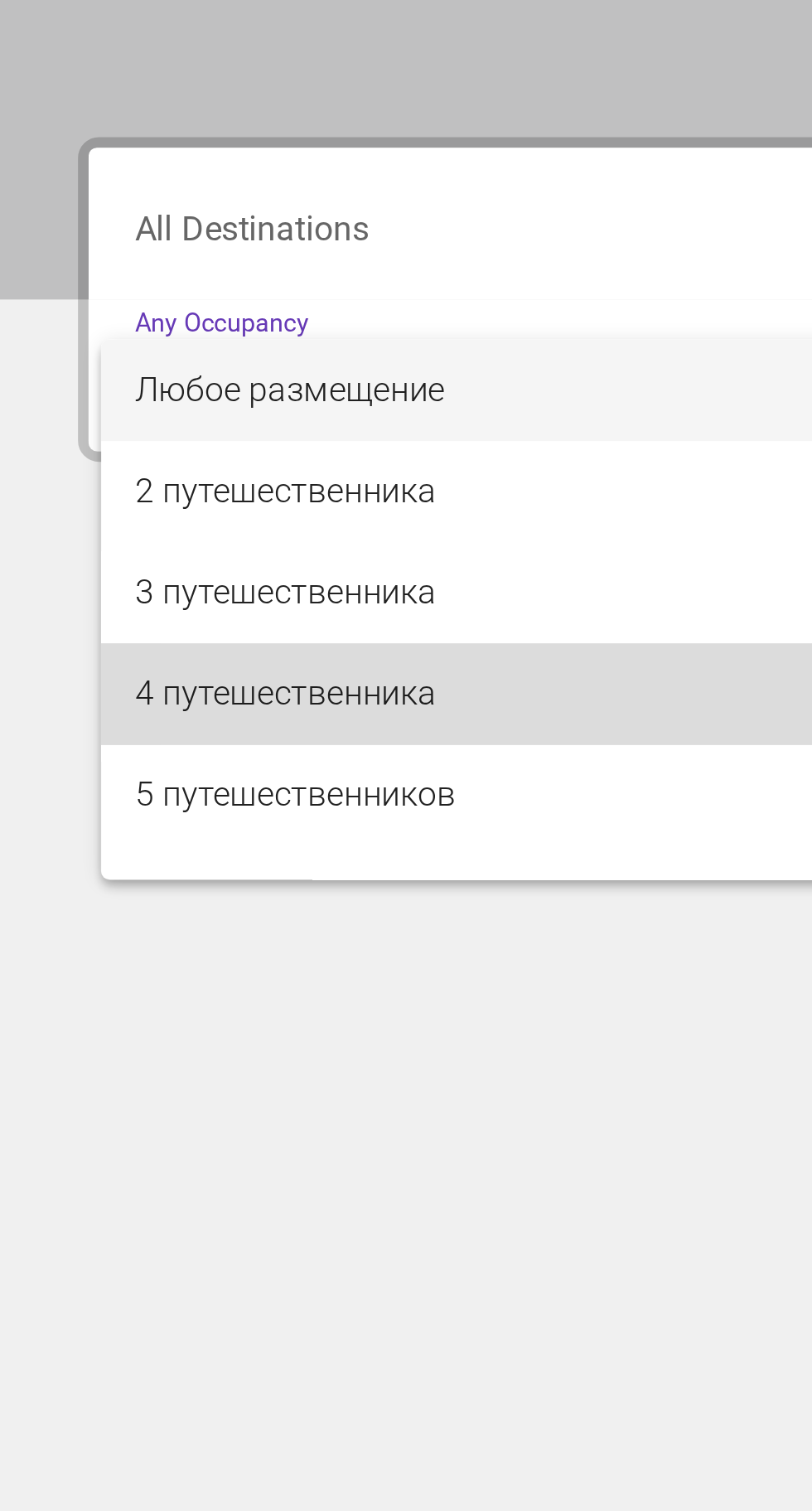
click at [196, 655] on span "4 путешественника" at bounding box center [226, 652] width 341 height 40
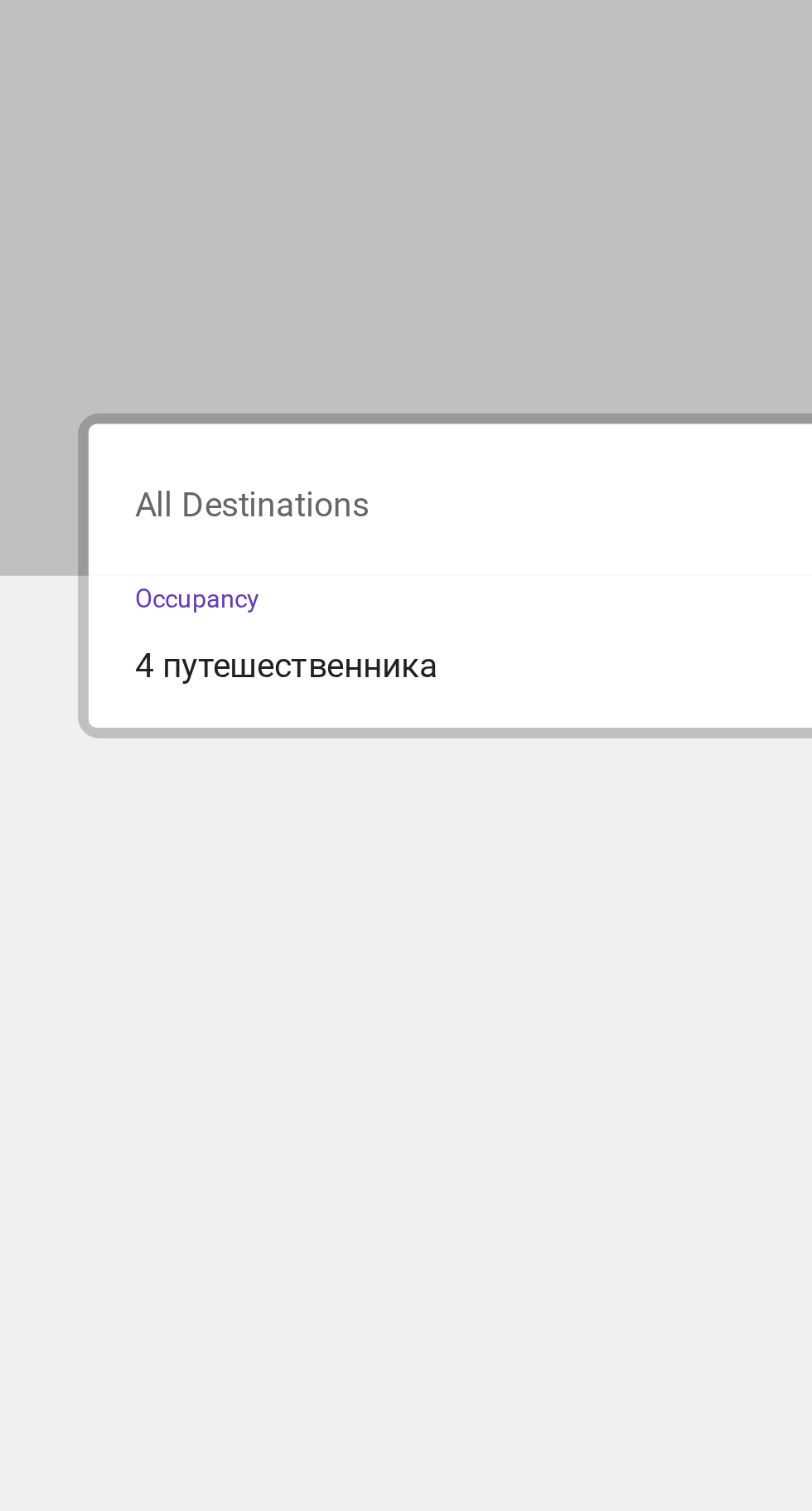
click at [195, 469] on input "Destination All Destinations" at bounding box center [226, 473] width 341 height 15
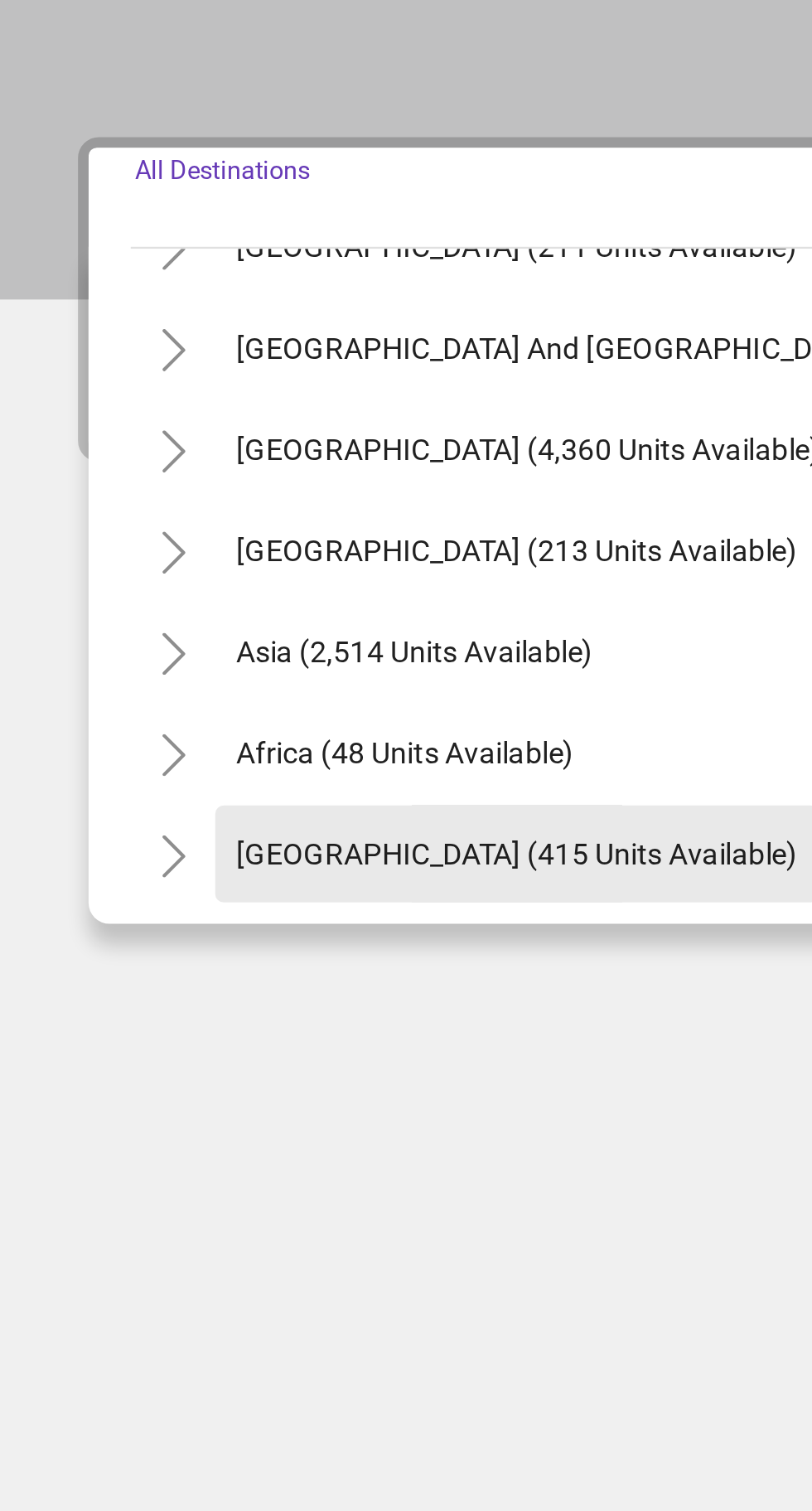
scroll to position [268, 0]
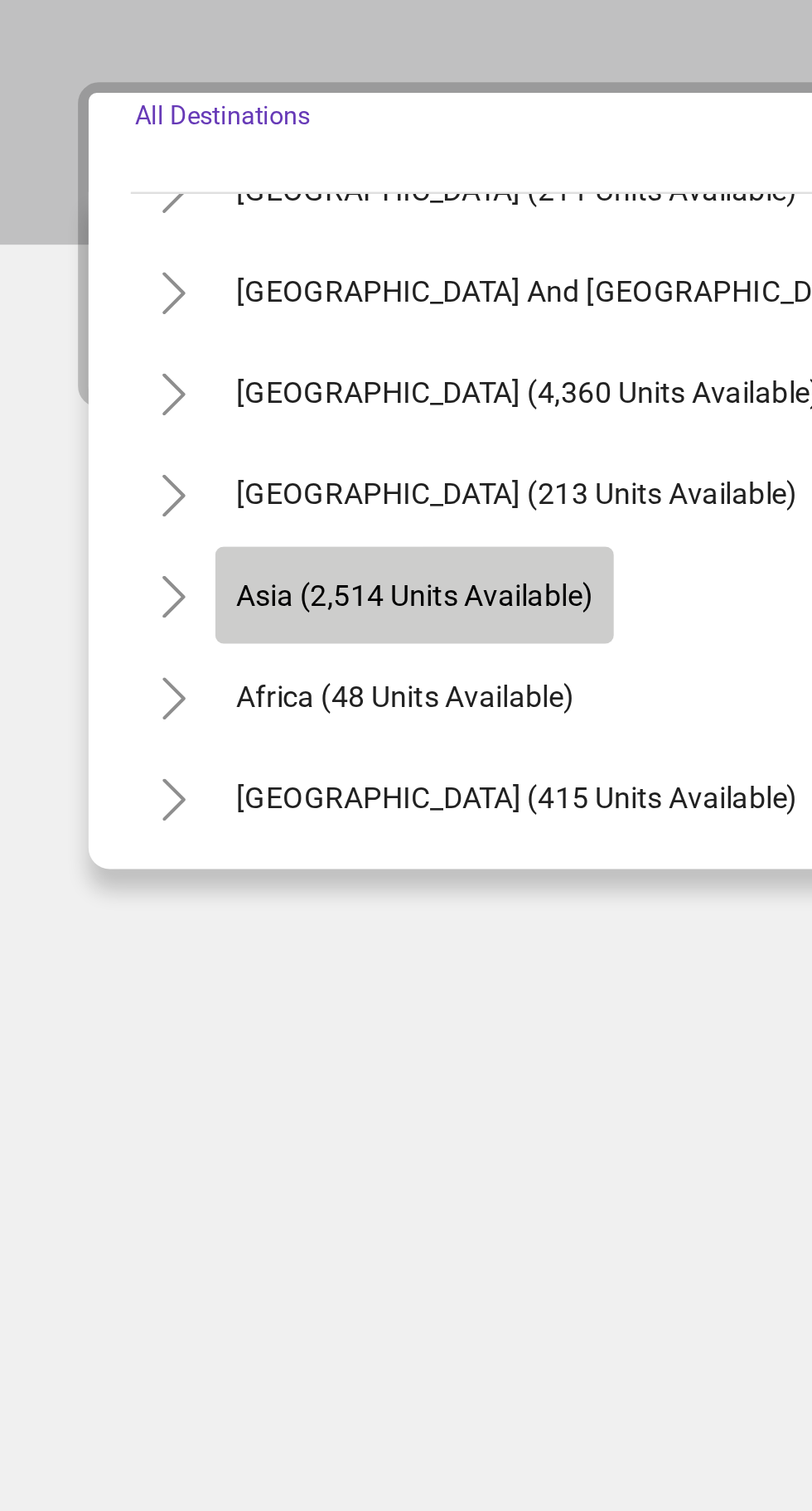
click at [221, 637] on span "Asia (2,514 units available)" at bounding box center [165, 635] width 140 height 13
type input "**********"
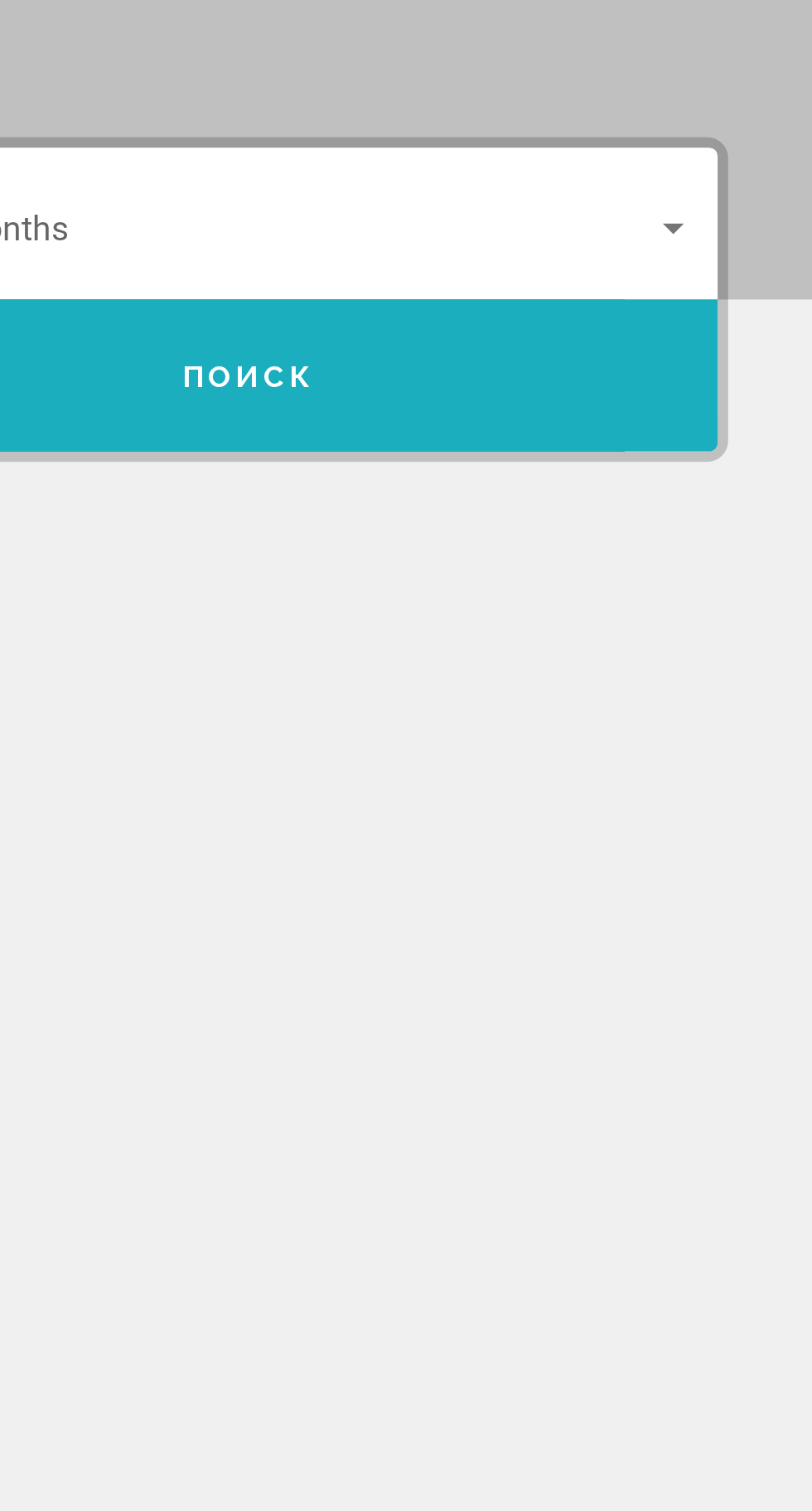
click at [713, 522] on button "Поиск" at bounding box center [590, 527] width 368 height 60
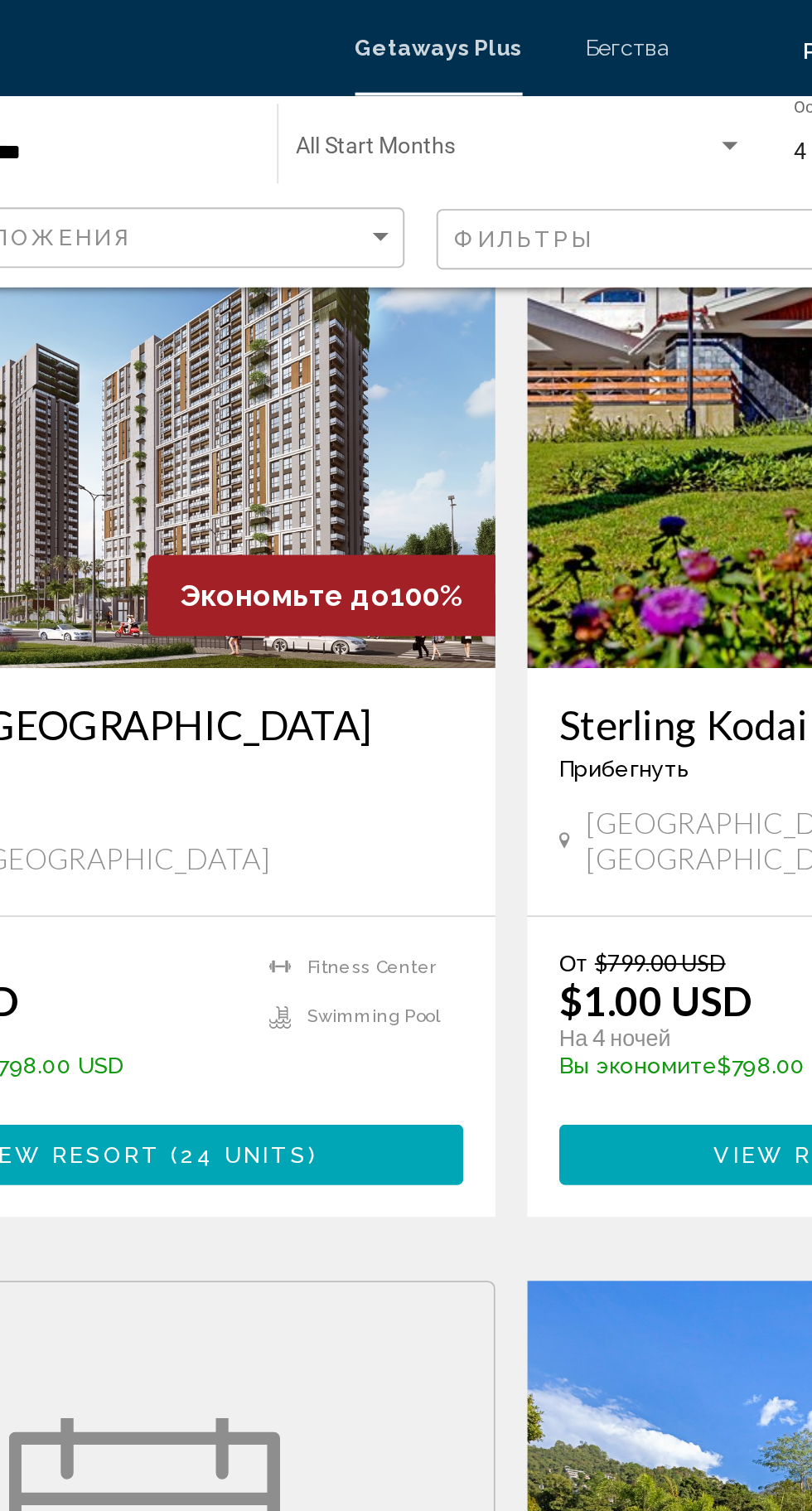
scroll to position [1064, 0]
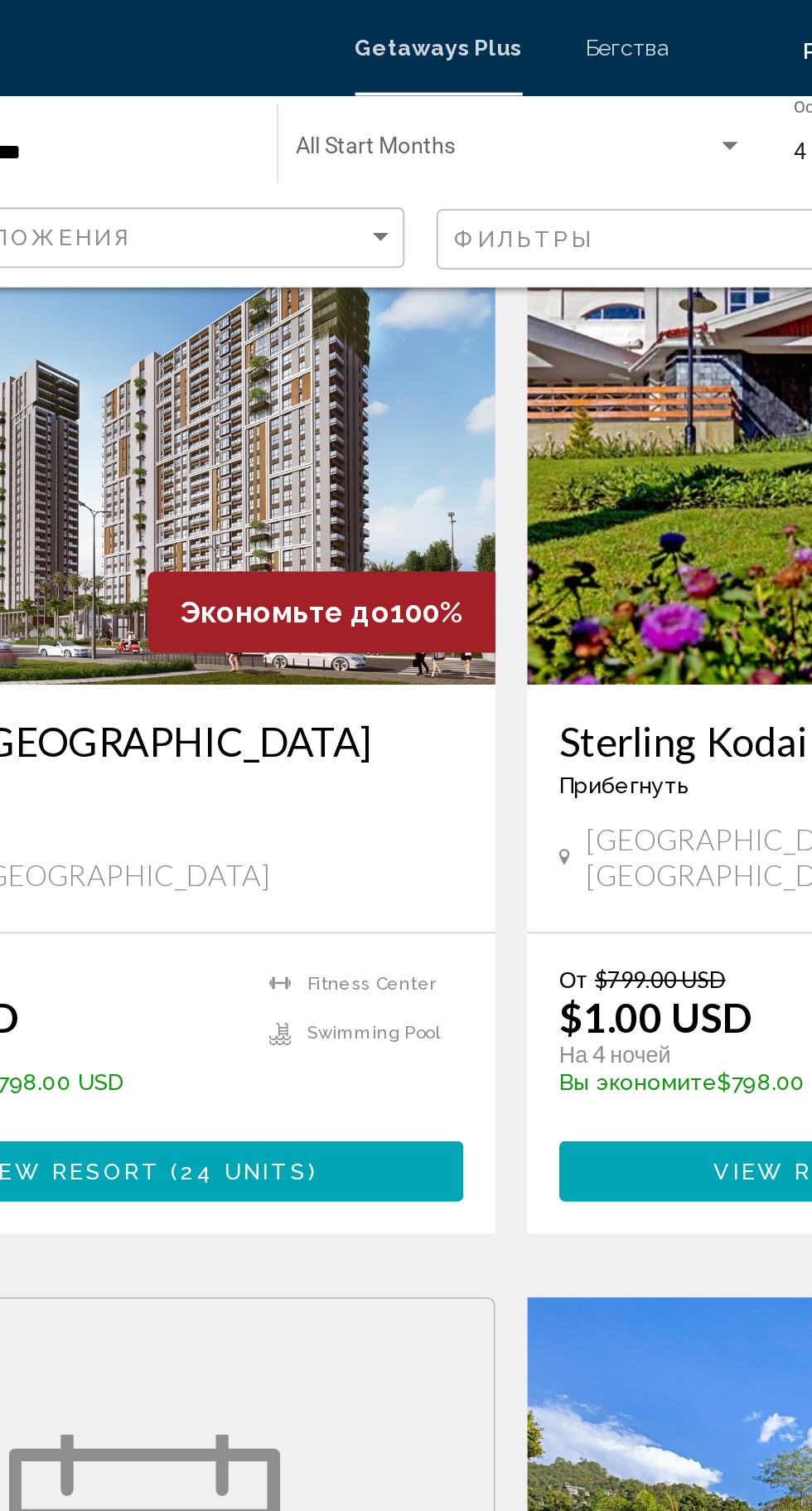
click at [481, 24] on font "Бегства" at bounding box center [465, 25] width 43 height 13
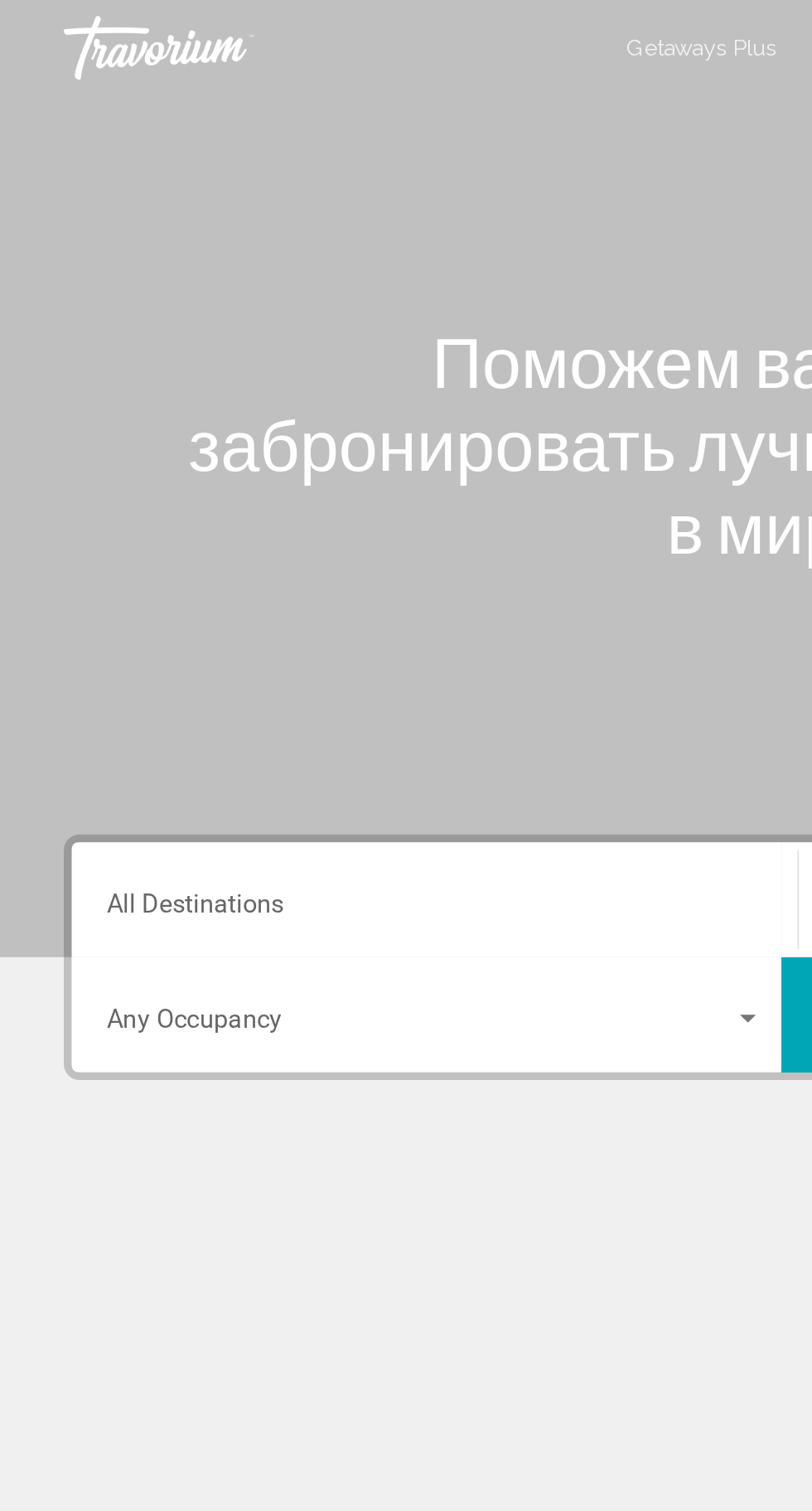
click at [168, 470] on input "Destination All Destinations" at bounding box center [226, 473] width 341 height 15
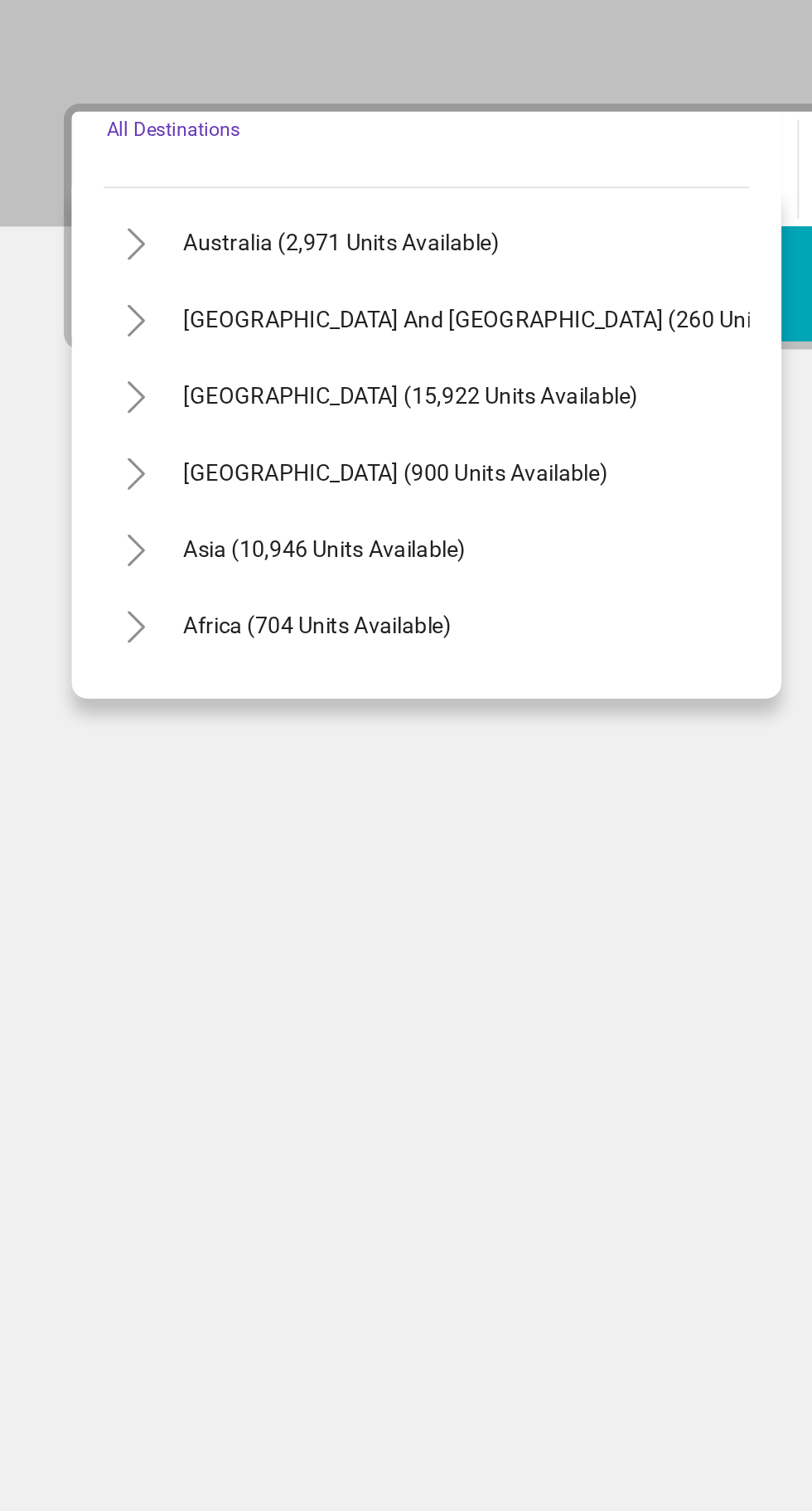
scroll to position [240, 0]
click at [267, 666] on div "Asia (10,946 units available)" at bounding box center [222, 664] width 336 height 40
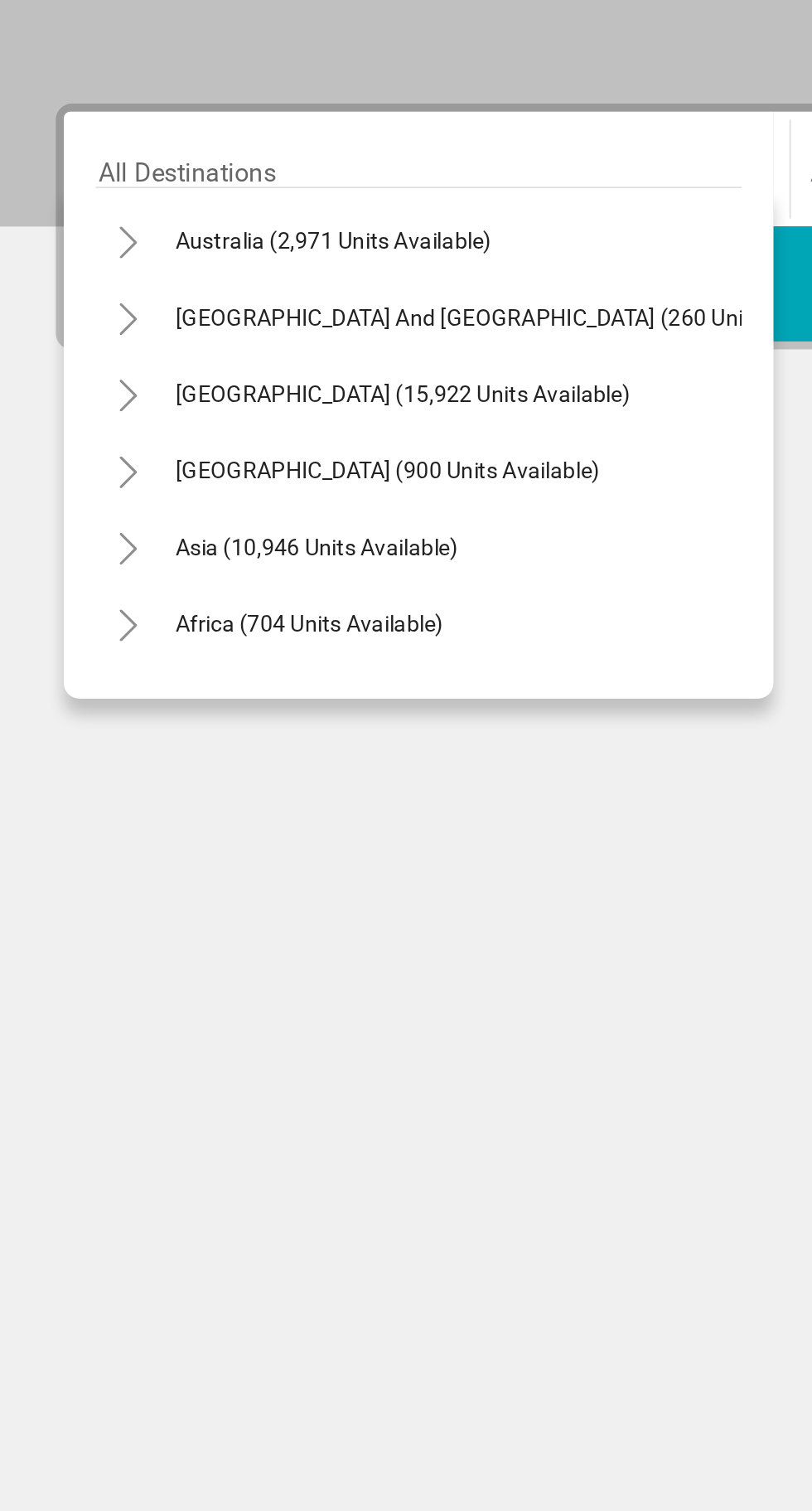
click at [280, 861] on div "Поможем вам найти и забронировать лучшие направления в мире. Destination All De…" at bounding box center [406, 678] width 812 height 1258
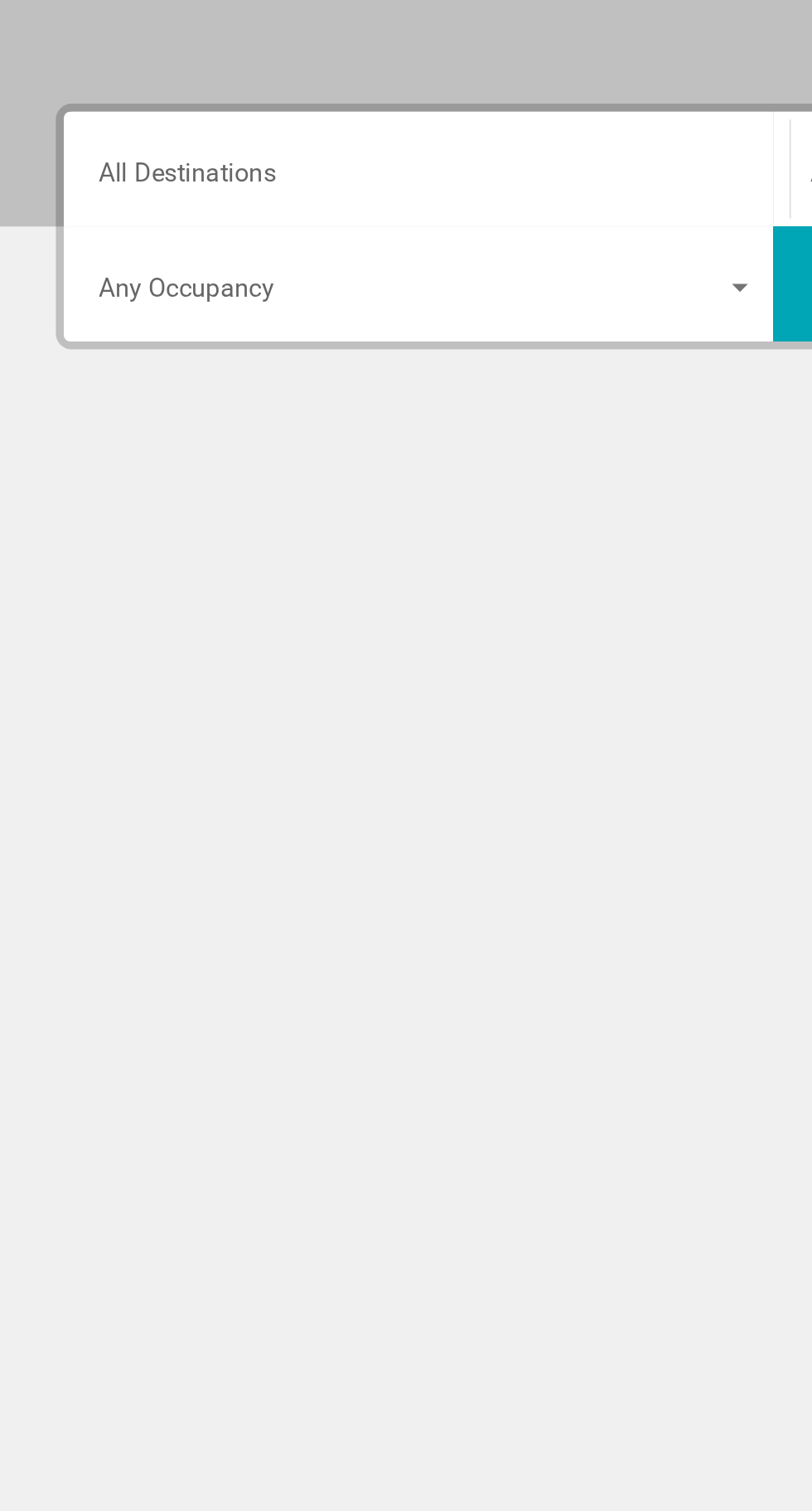
click at [222, 532] on span "Search widget" at bounding box center [218, 533] width 326 height 15
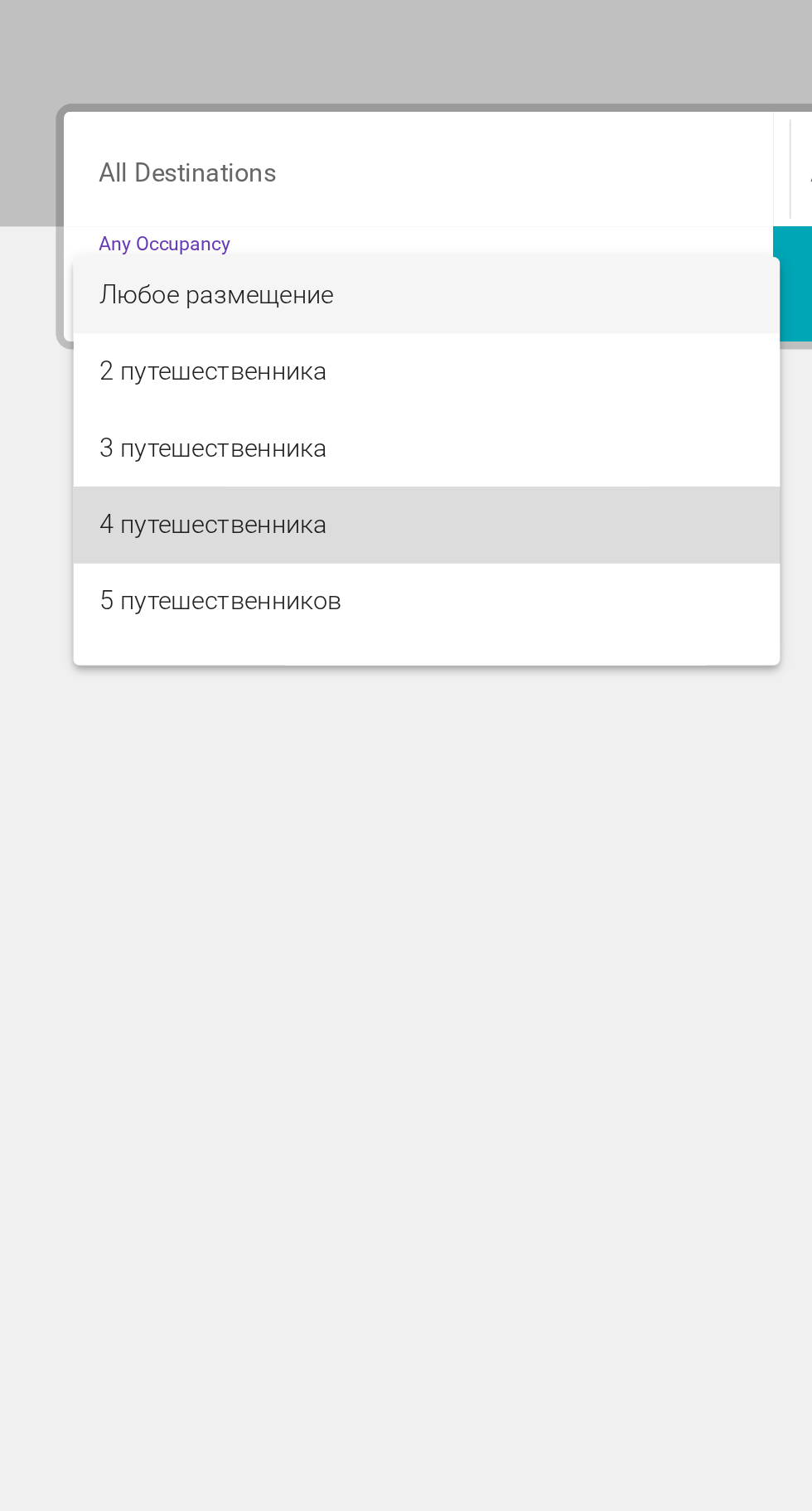
click at [212, 657] on span "4 путешественника" at bounding box center [226, 652] width 341 height 40
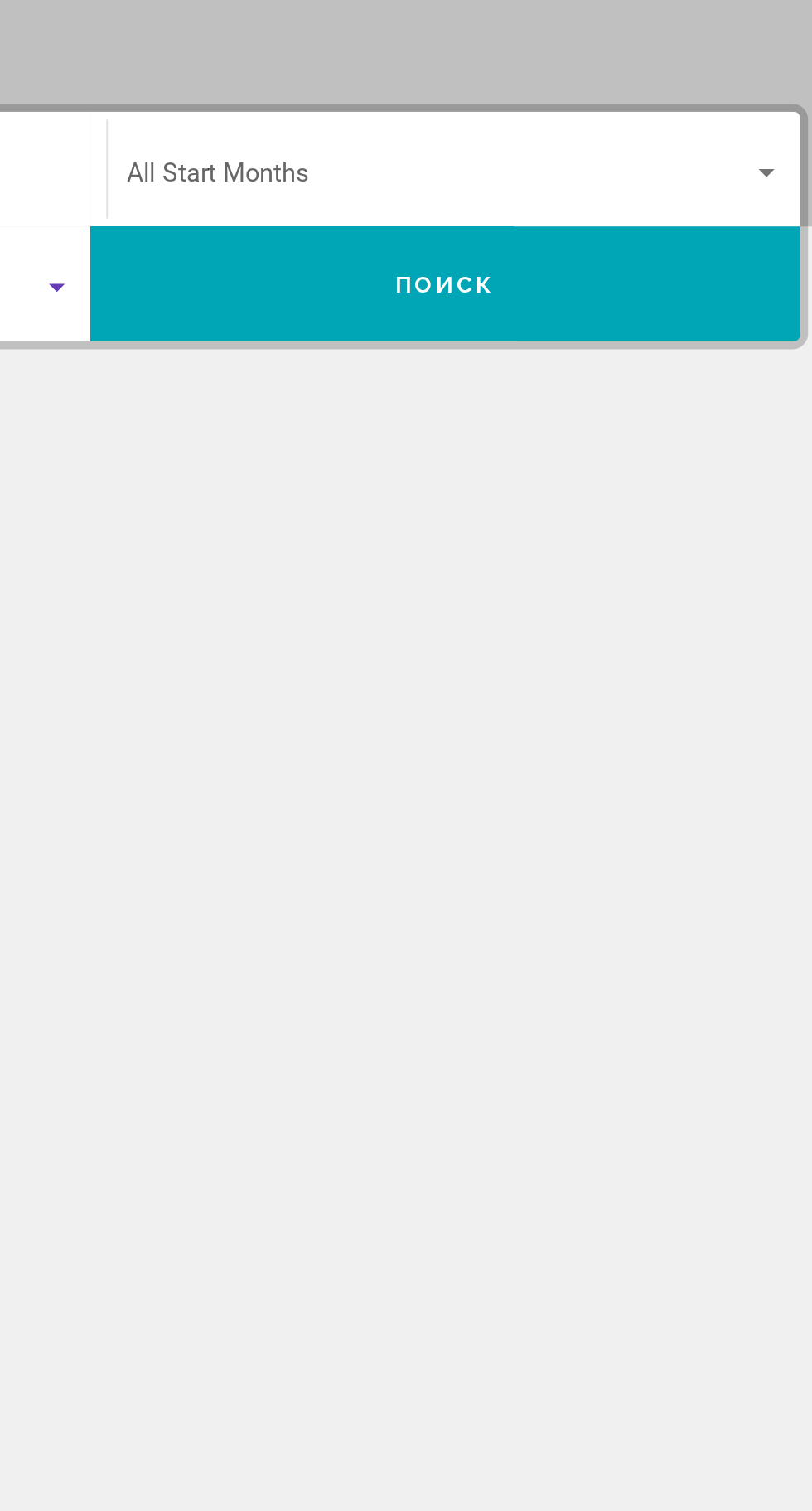
click at [579, 471] on span "Search widget" at bounding box center [587, 473] width 325 height 15
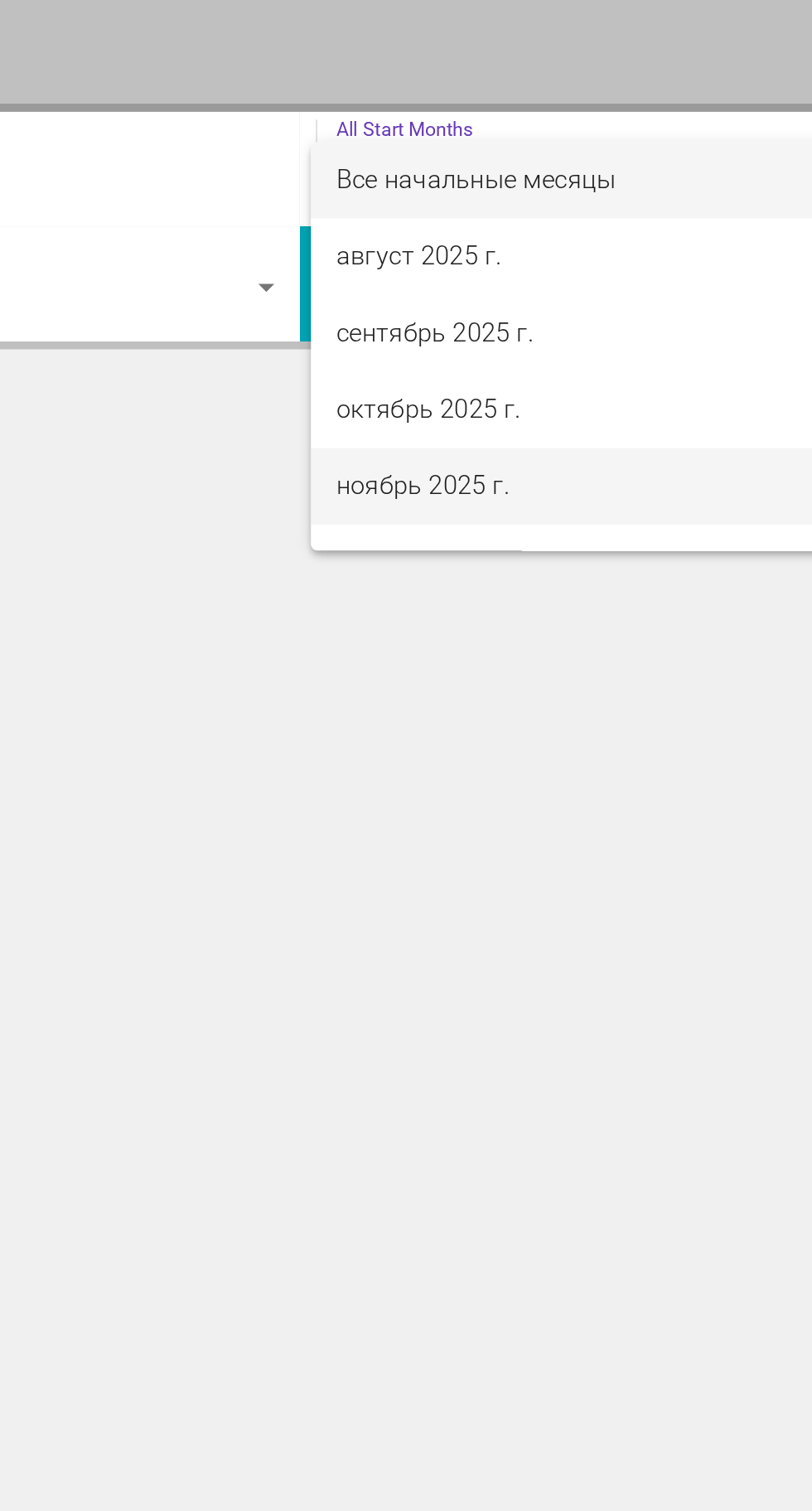
click at [526, 636] on span "ноябрь 2025 г." at bounding box center [595, 632] width 340 height 40
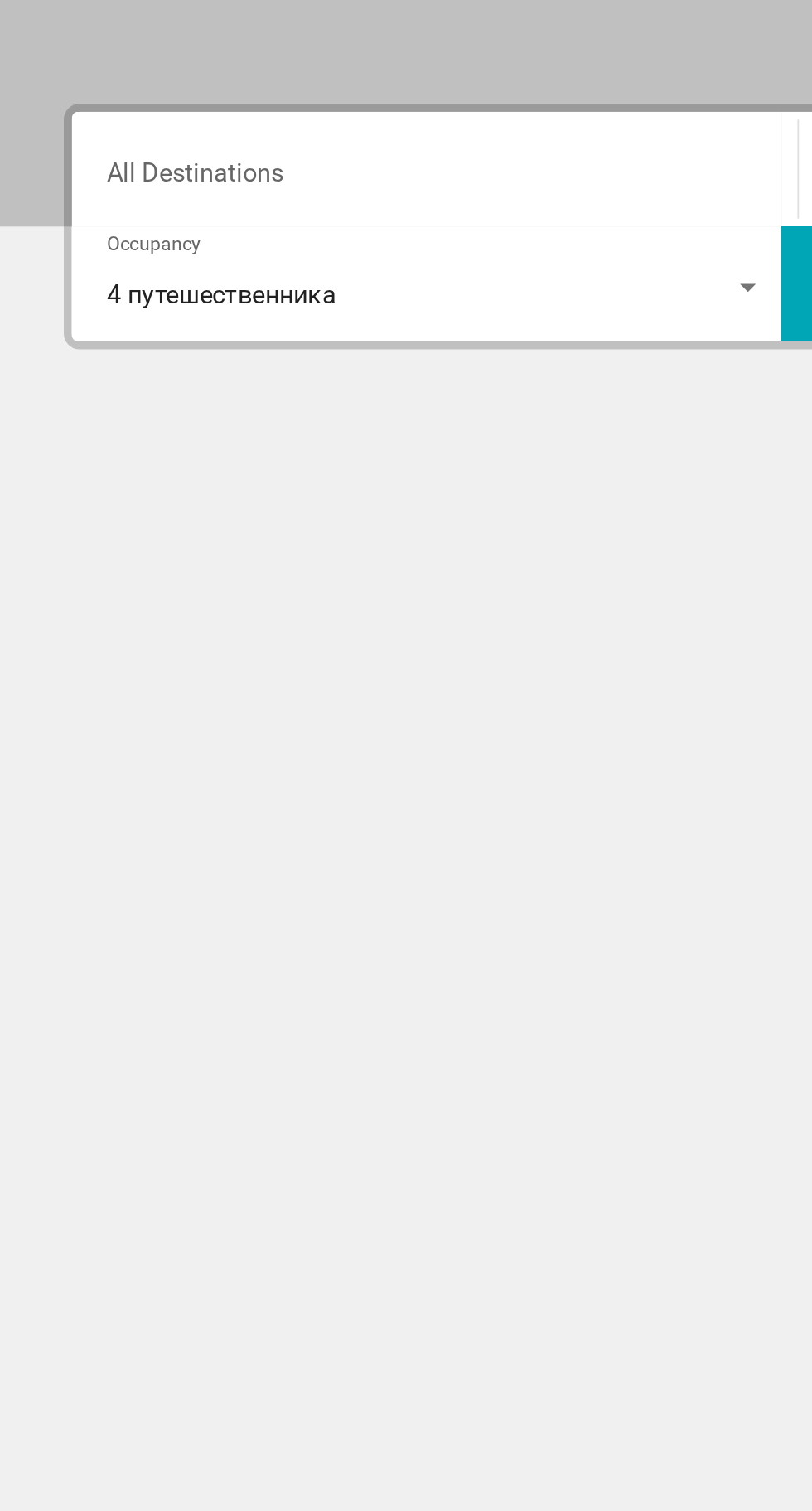
click at [205, 470] on input "Destination All Destinations" at bounding box center [226, 473] width 341 height 15
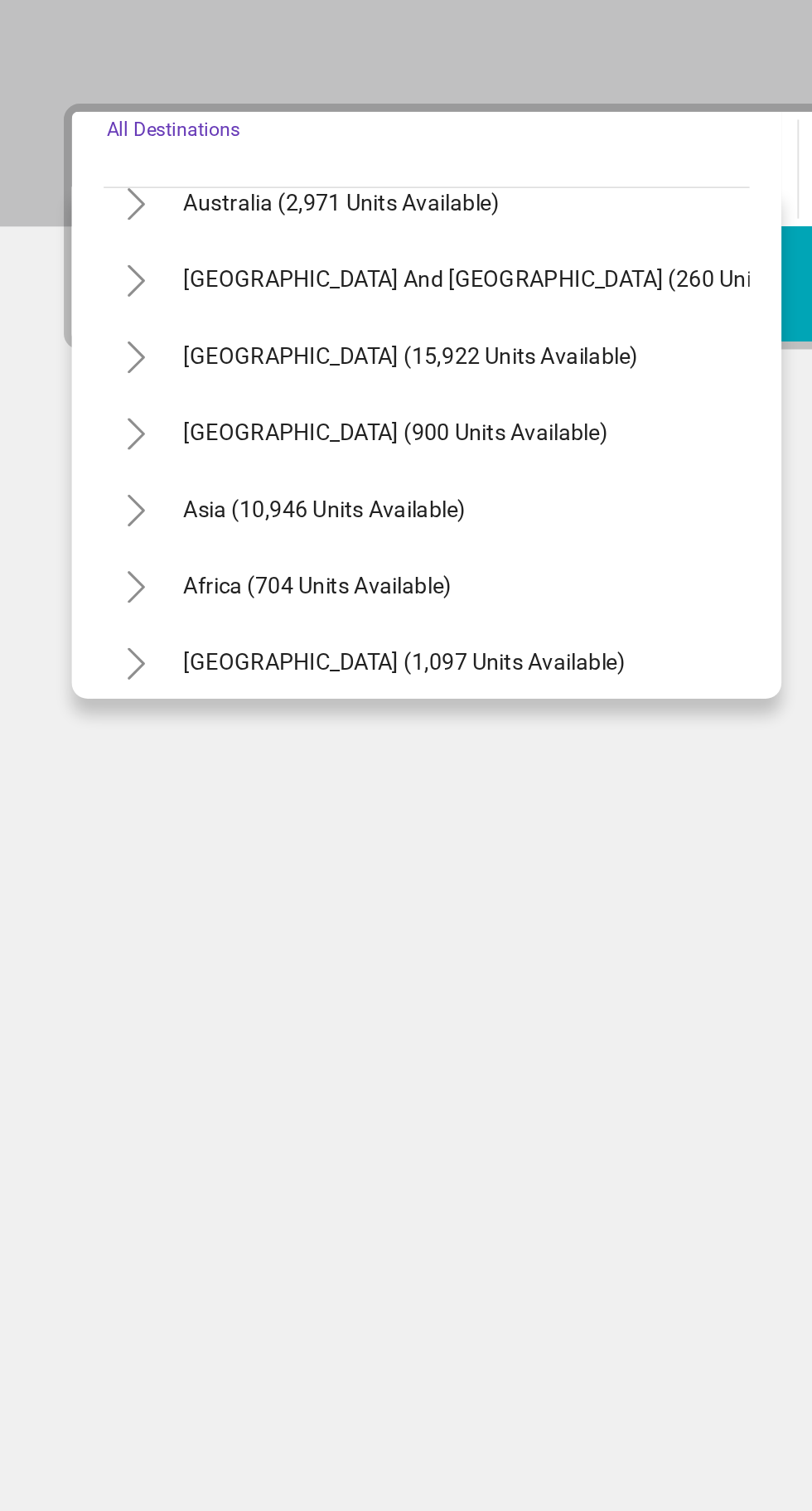
scroll to position [260, 0]
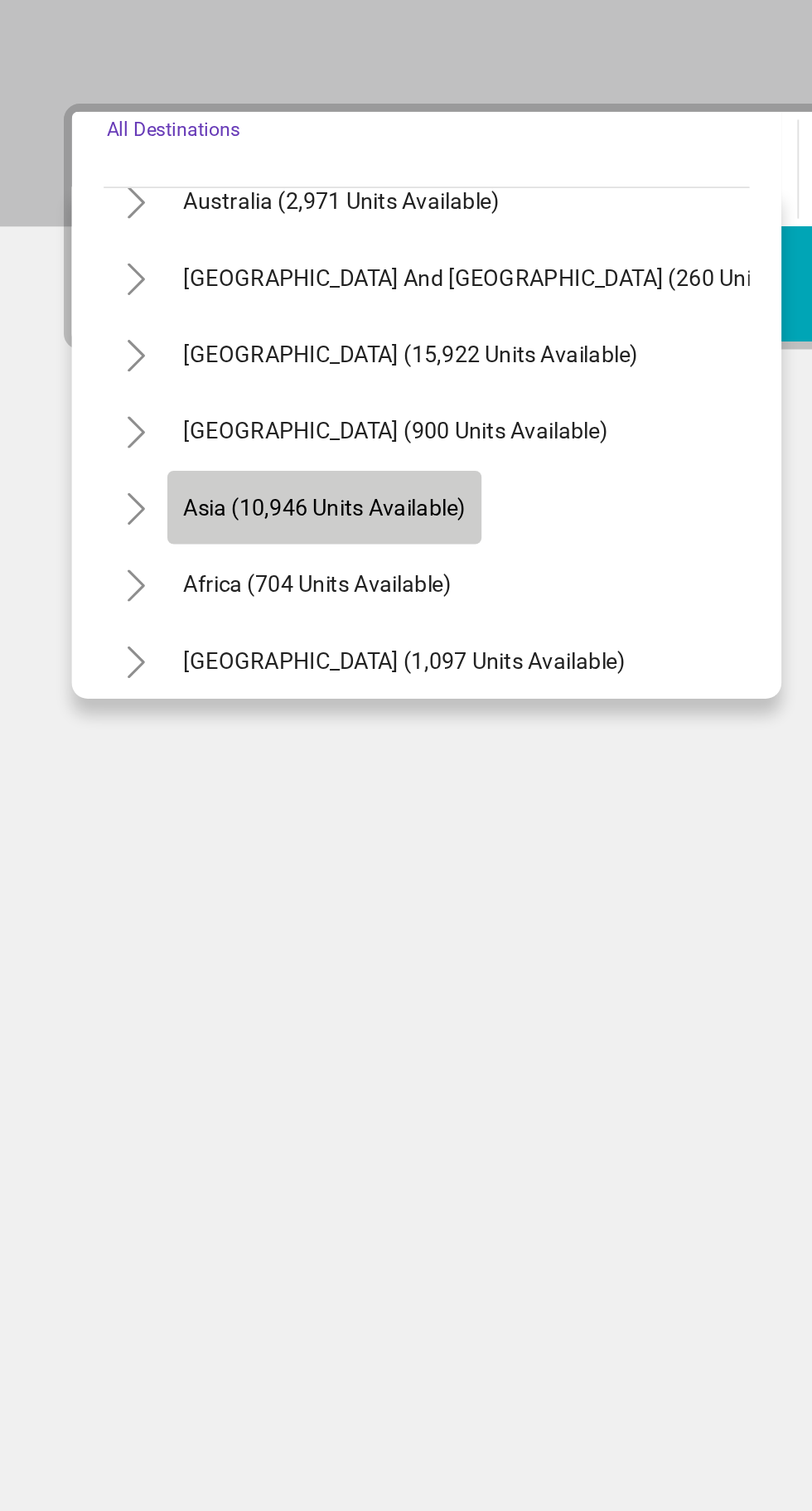
click at [159, 642] on span "Asia (10,946 units available)" at bounding box center [168, 644] width 147 height 13
type input "**********"
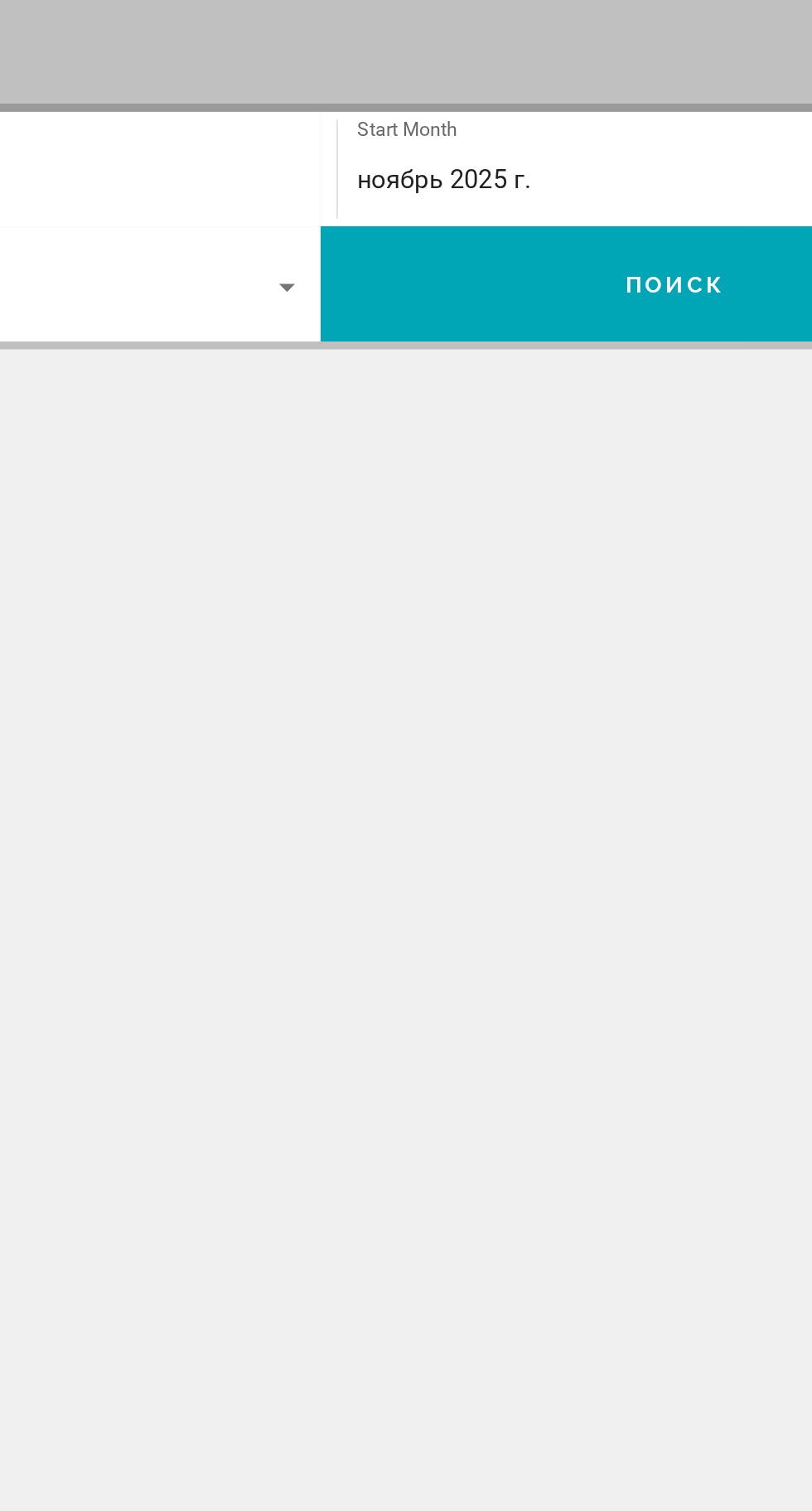
scroll to position [0, 0]
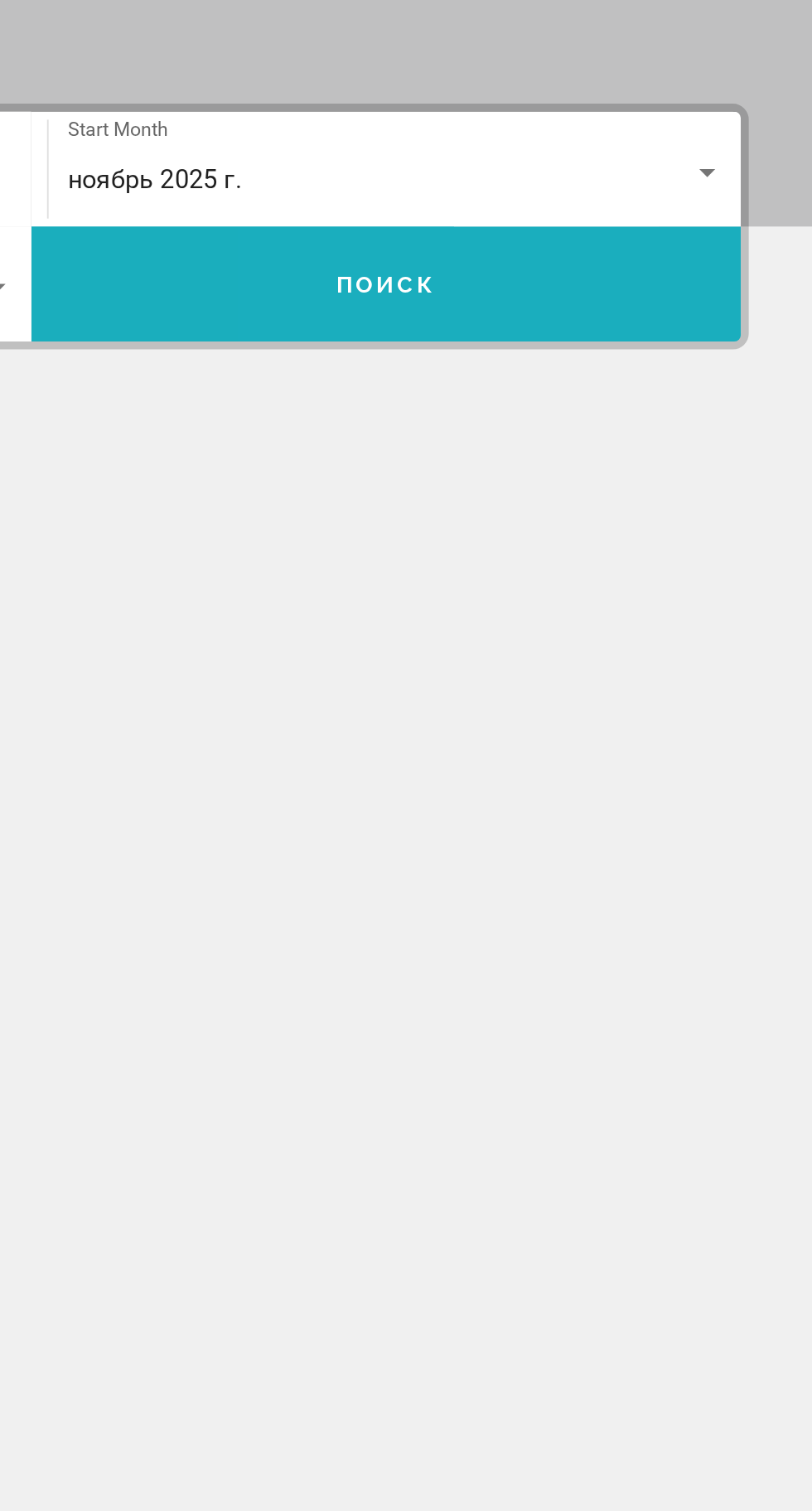
click at [676, 534] on button "Поиск" at bounding box center [590, 527] width 368 height 60
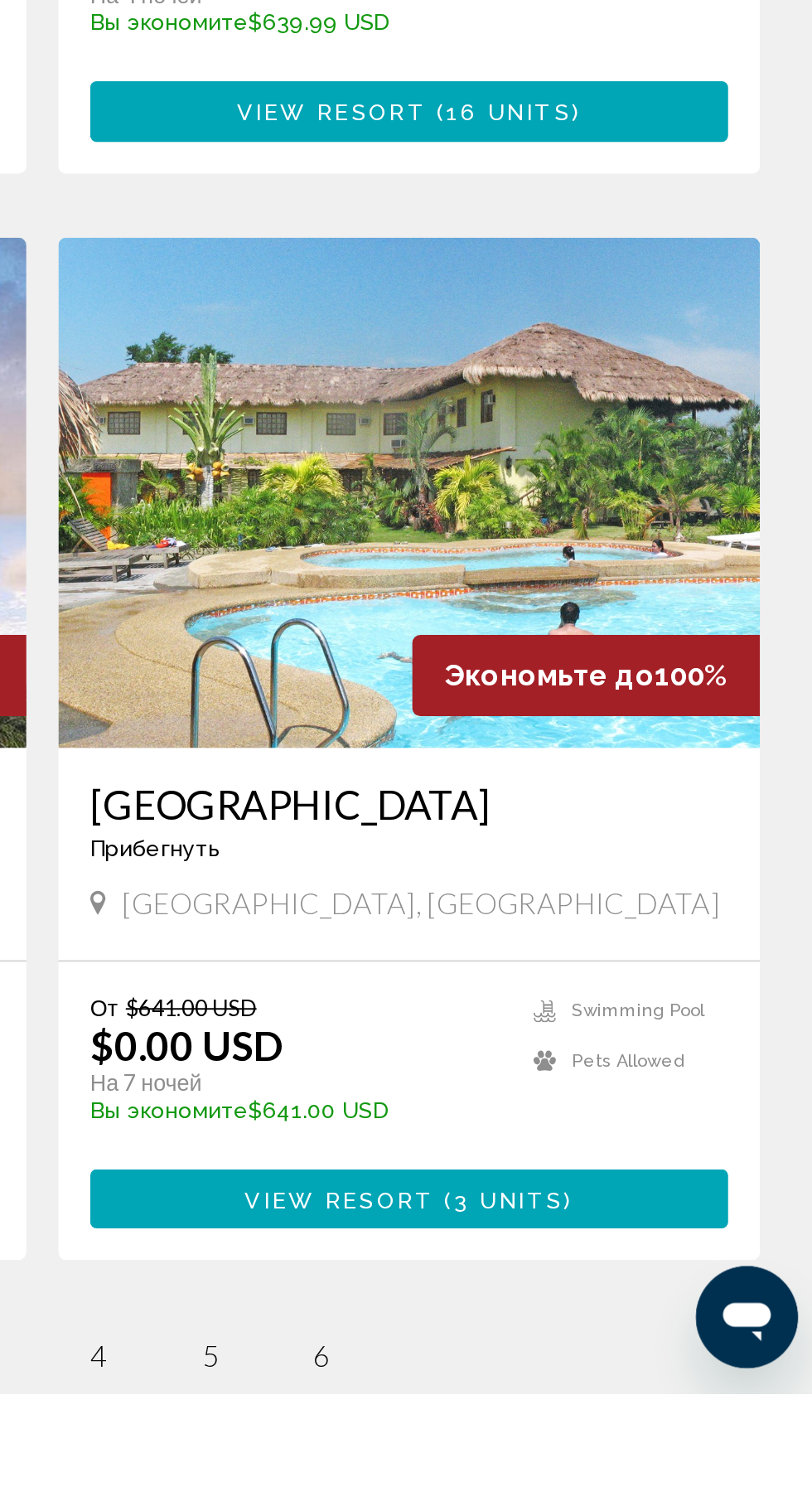
scroll to position [2316, 0]
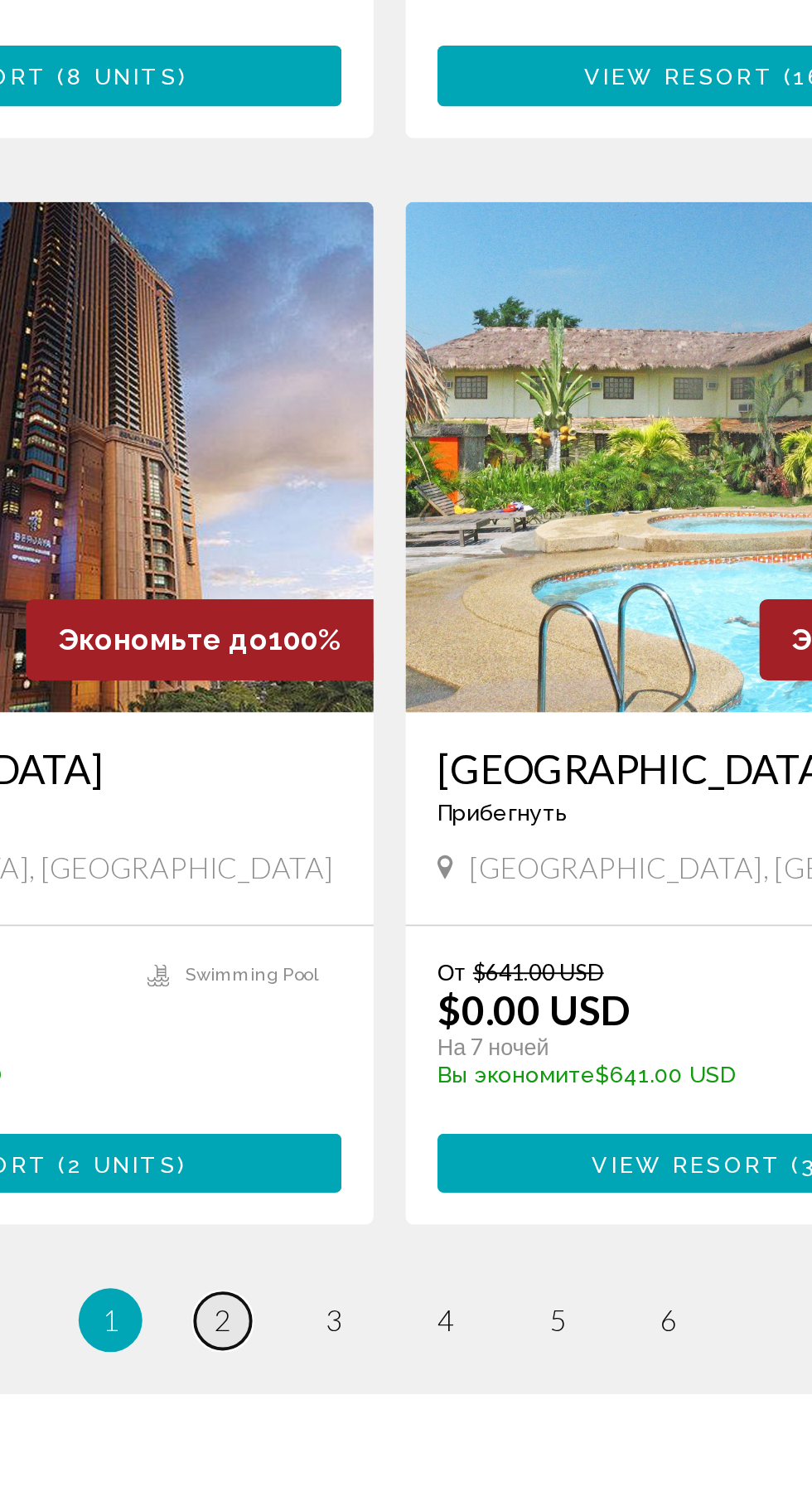
click at [319, 1463] on span "2" at bounding box center [319, 1472] width 9 height 18
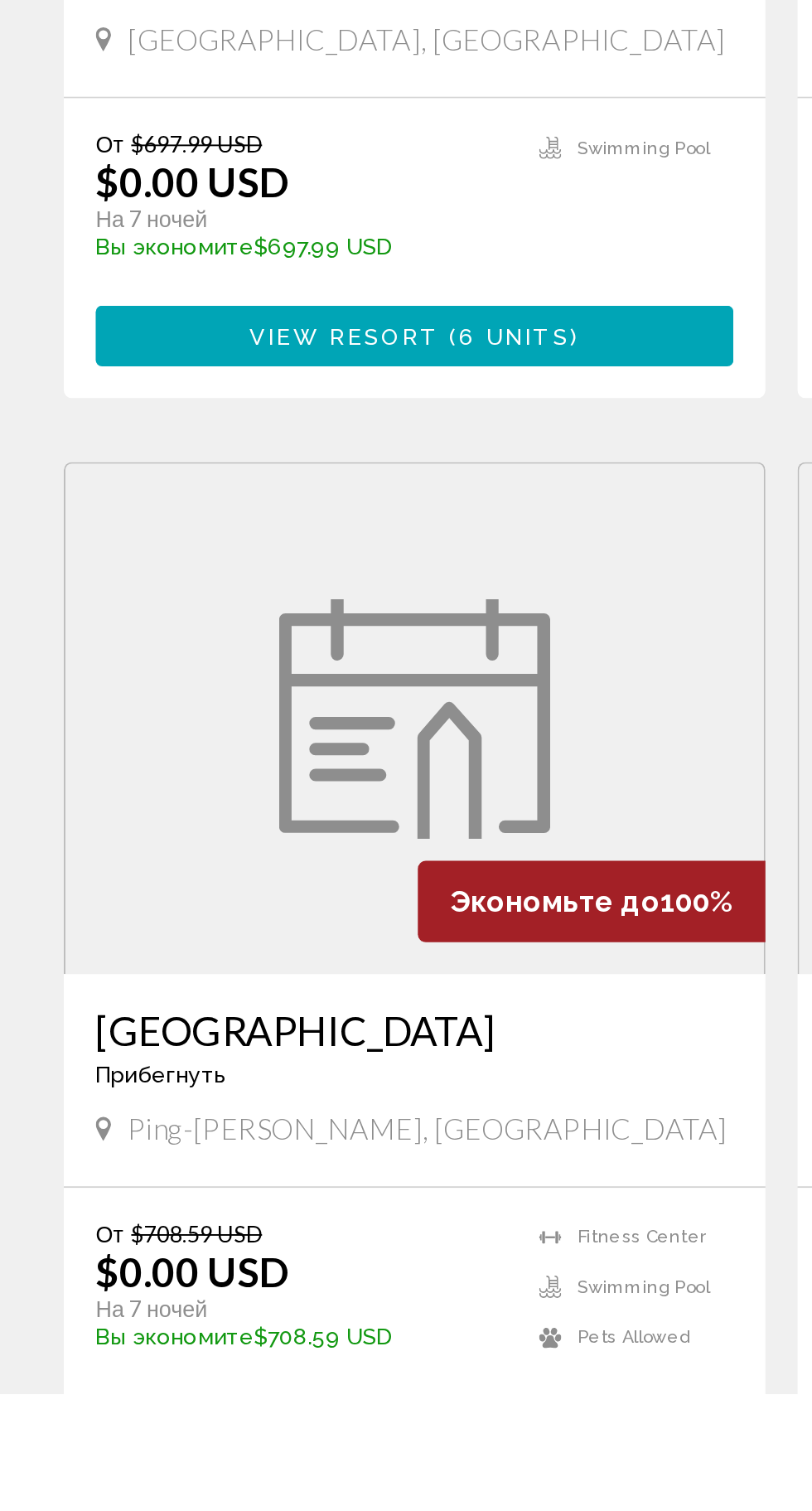
scroll to position [2321, 0]
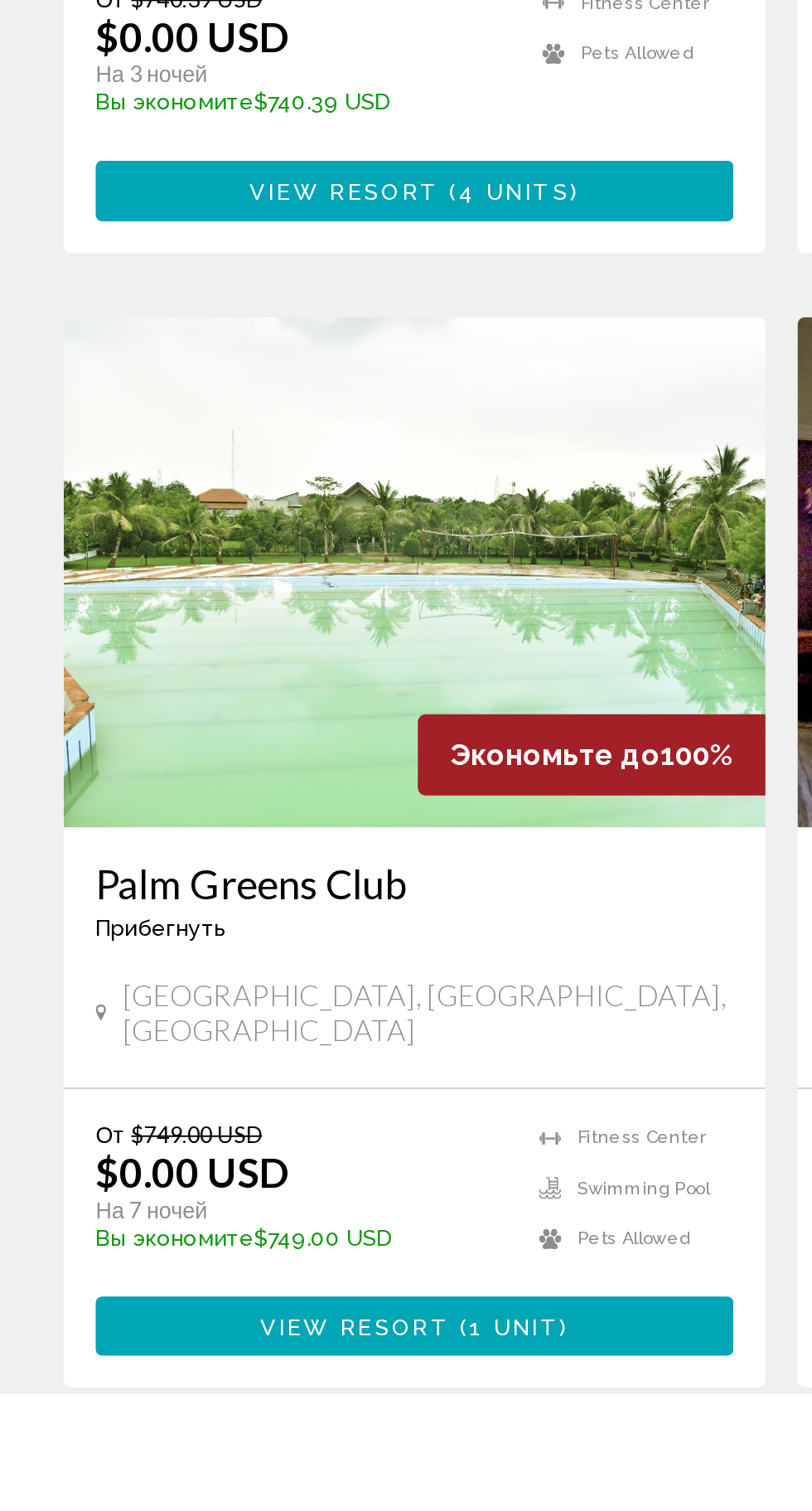
scroll to position [2241, 0]
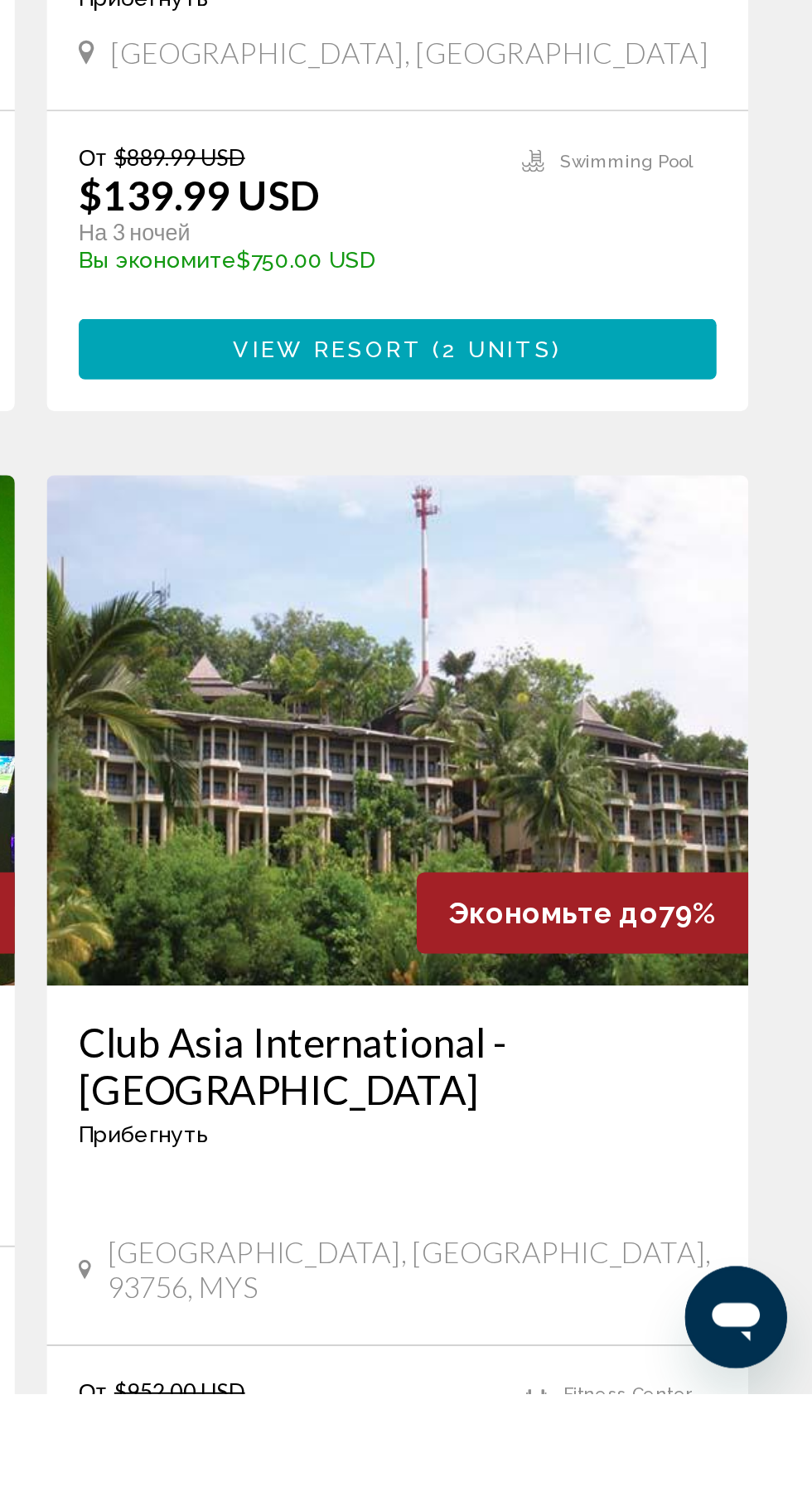
scroll to position [2304, 0]
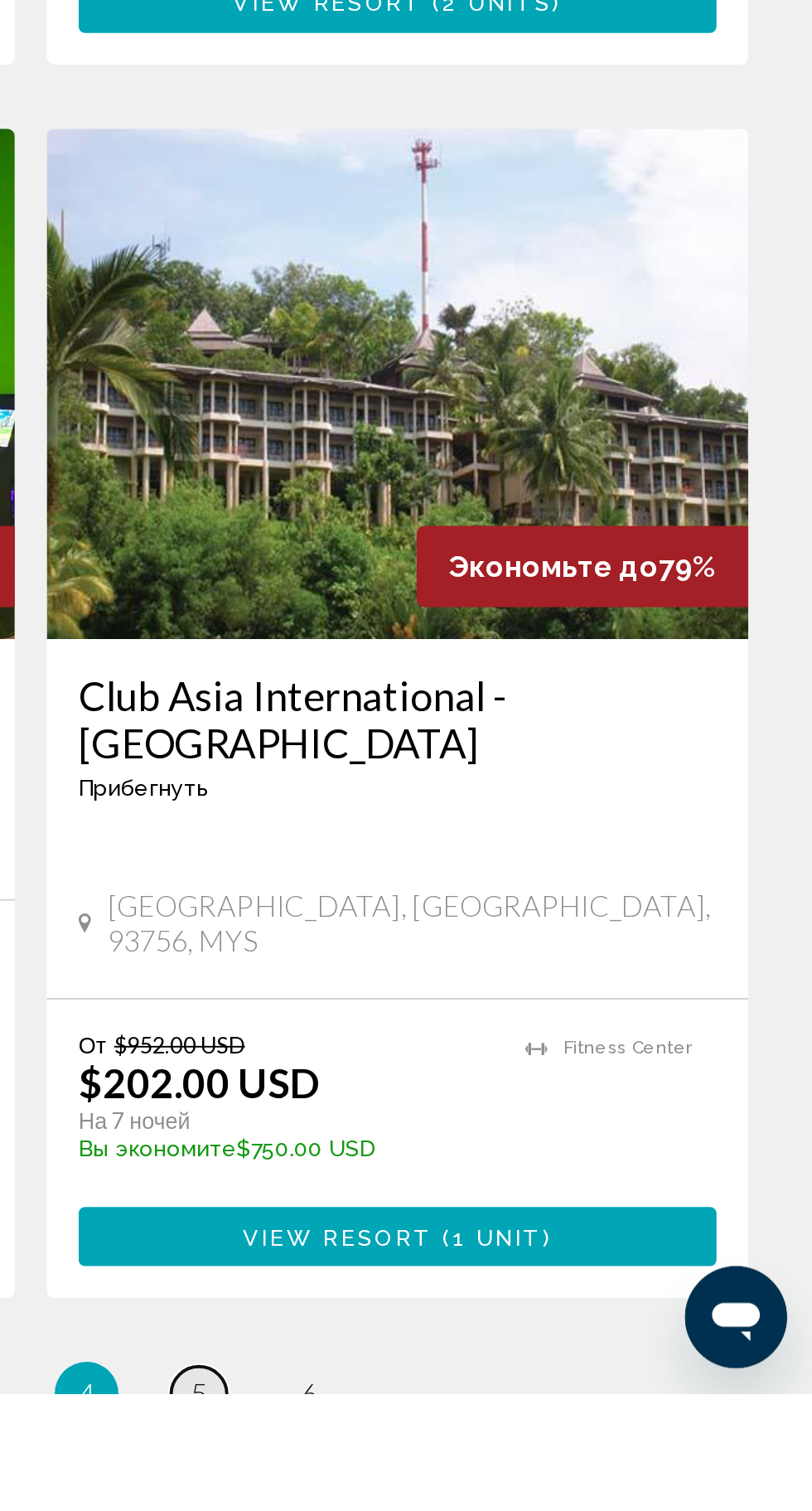
click at [493, 1501] on span "5" at bounding box center [493, 1510] width 9 height 18
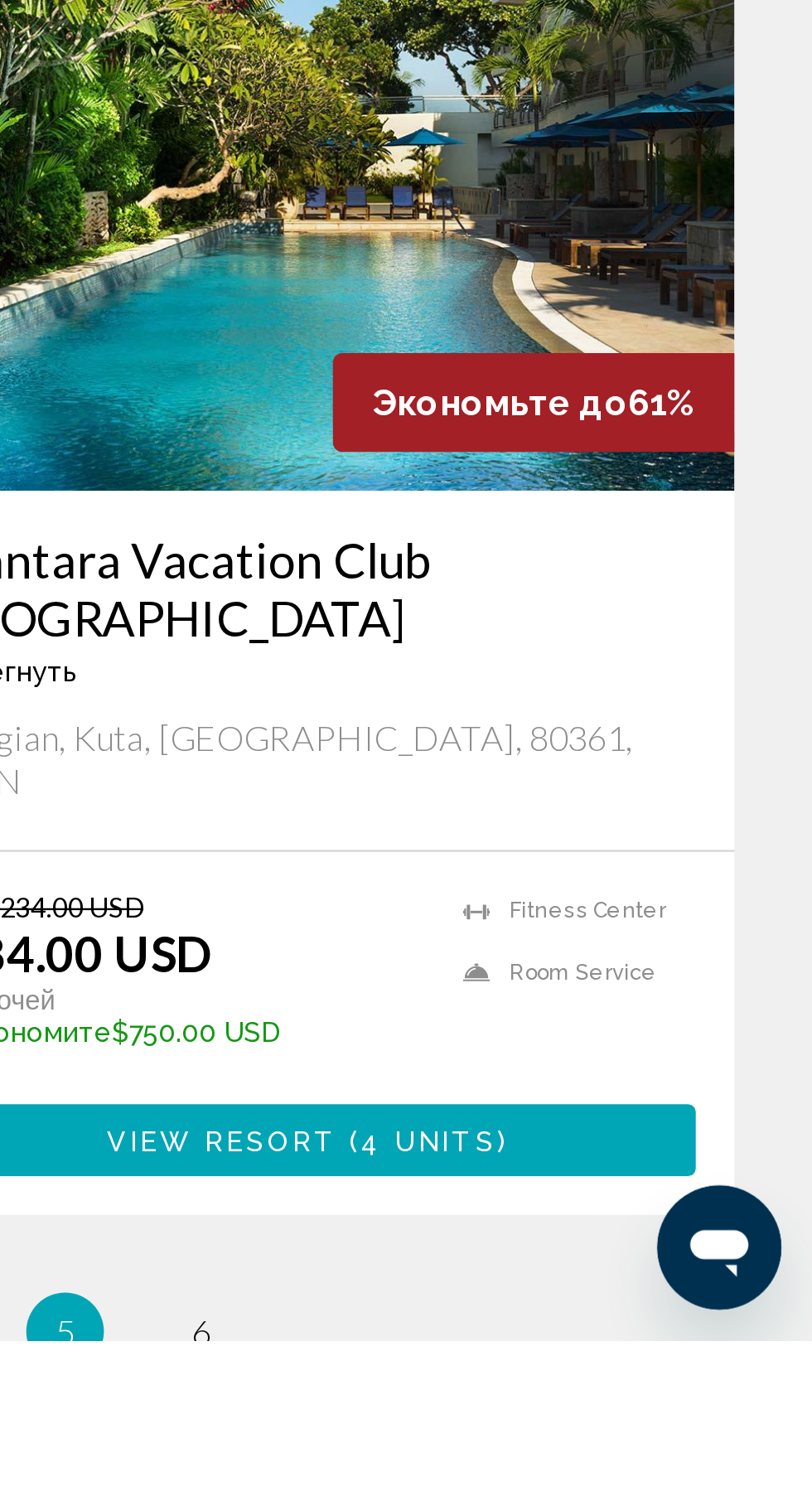
scroll to position [2316, 0]
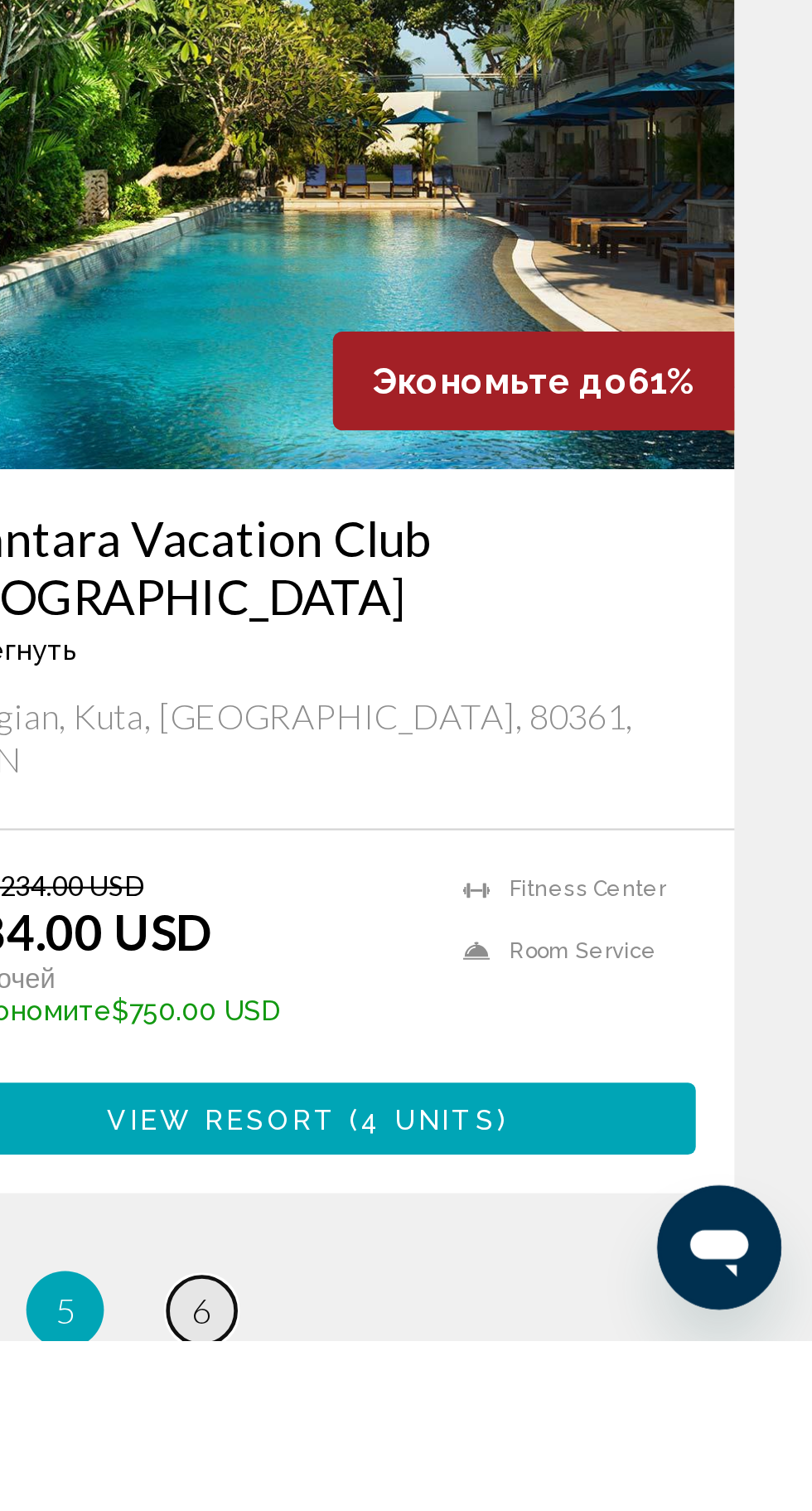
click at [549, 1489] on span "6" at bounding box center [551, 1498] width 9 height 18
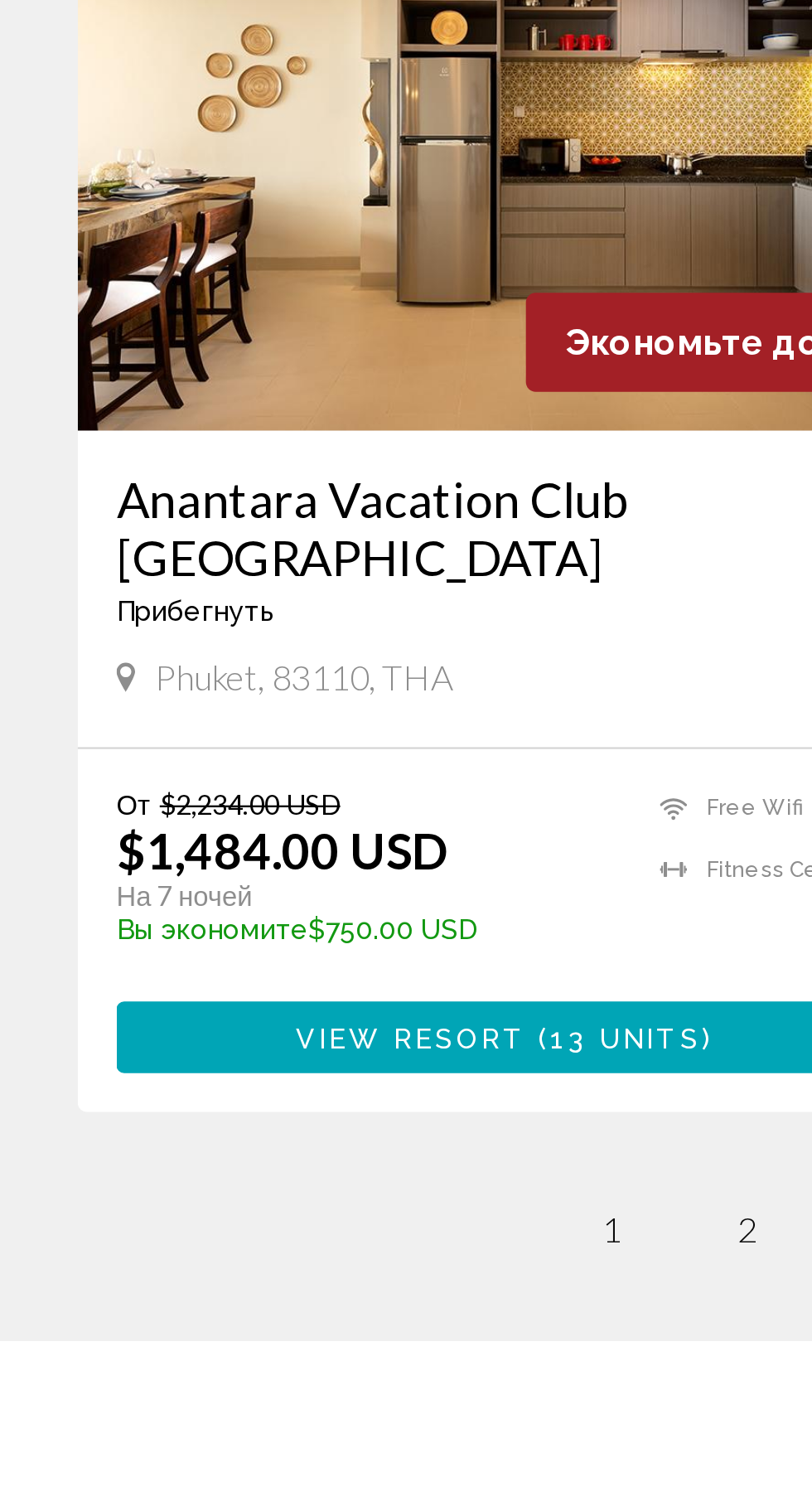
scroll to position [549, 0]
